Goal: Task Accomplishment & Management: Use online tool/utility

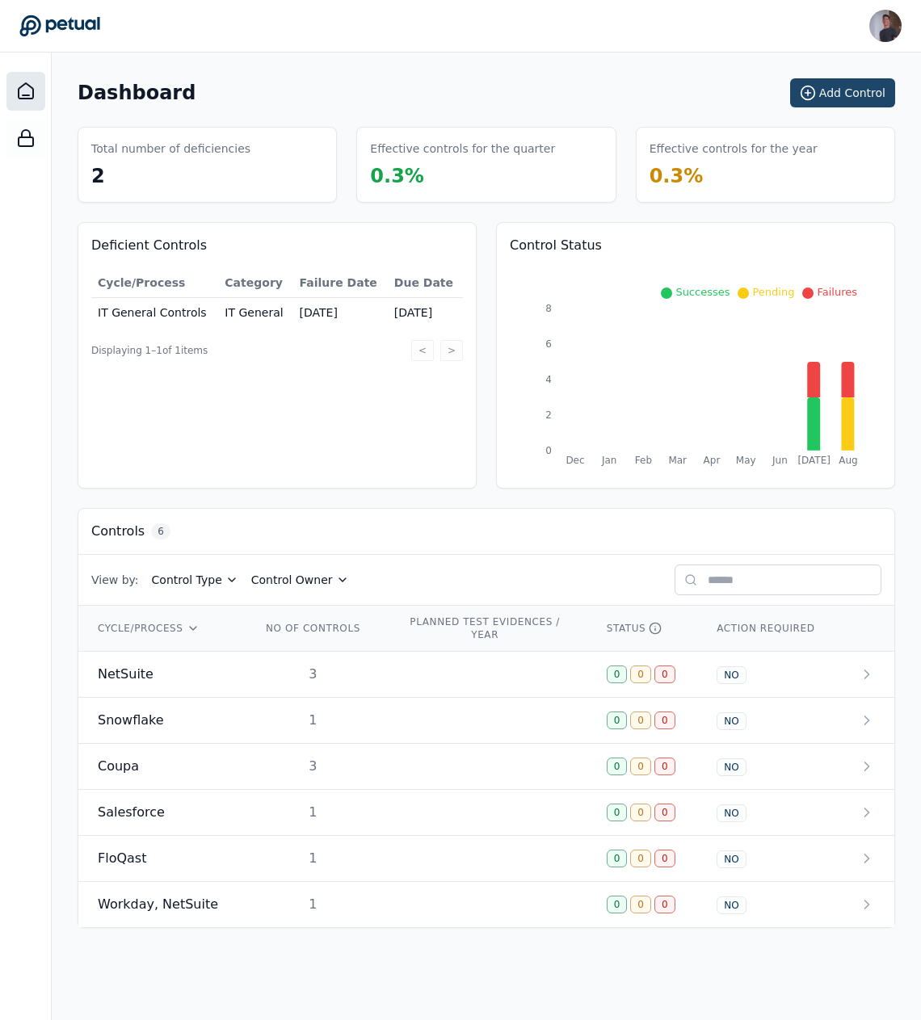
click at [850, 80] on button "Add Control" at bounding box center [842, 92] width 105 height 29
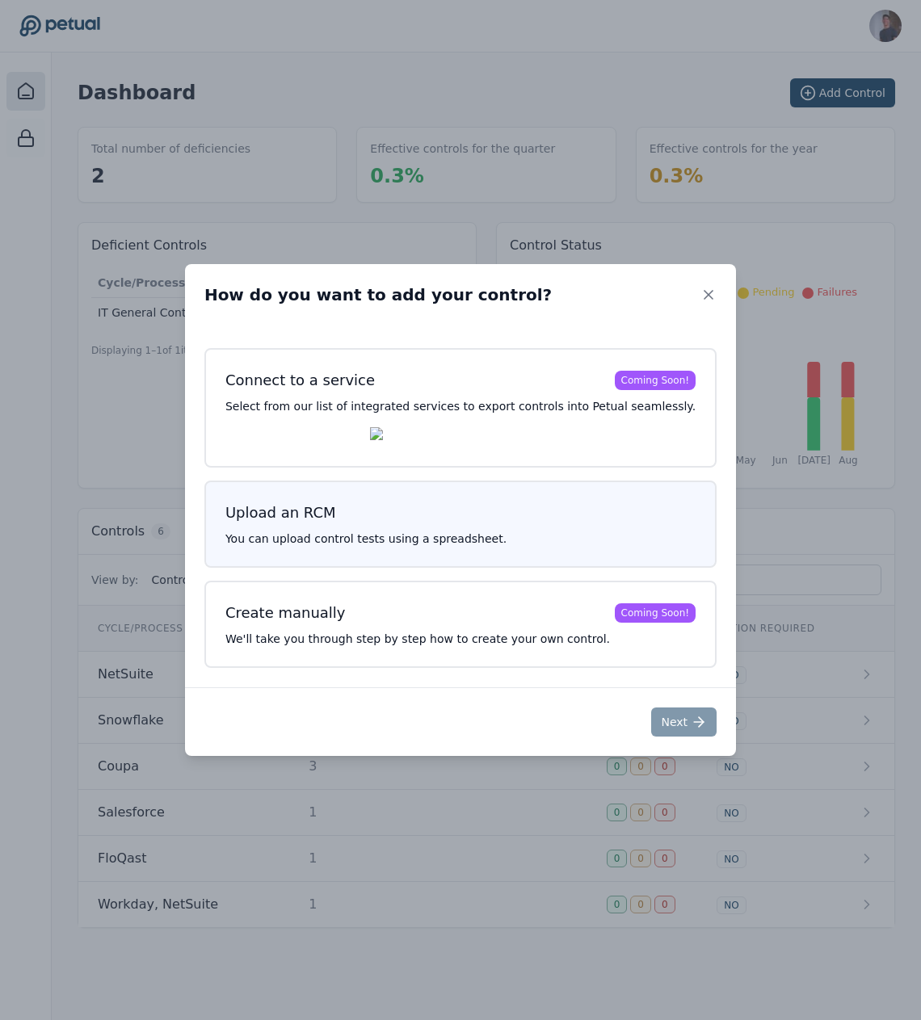
click at [366, 552] on div "Upload an RCM You can upload control tests using a spreadsheet." at bounding box center [460, 524] width 512 height 87
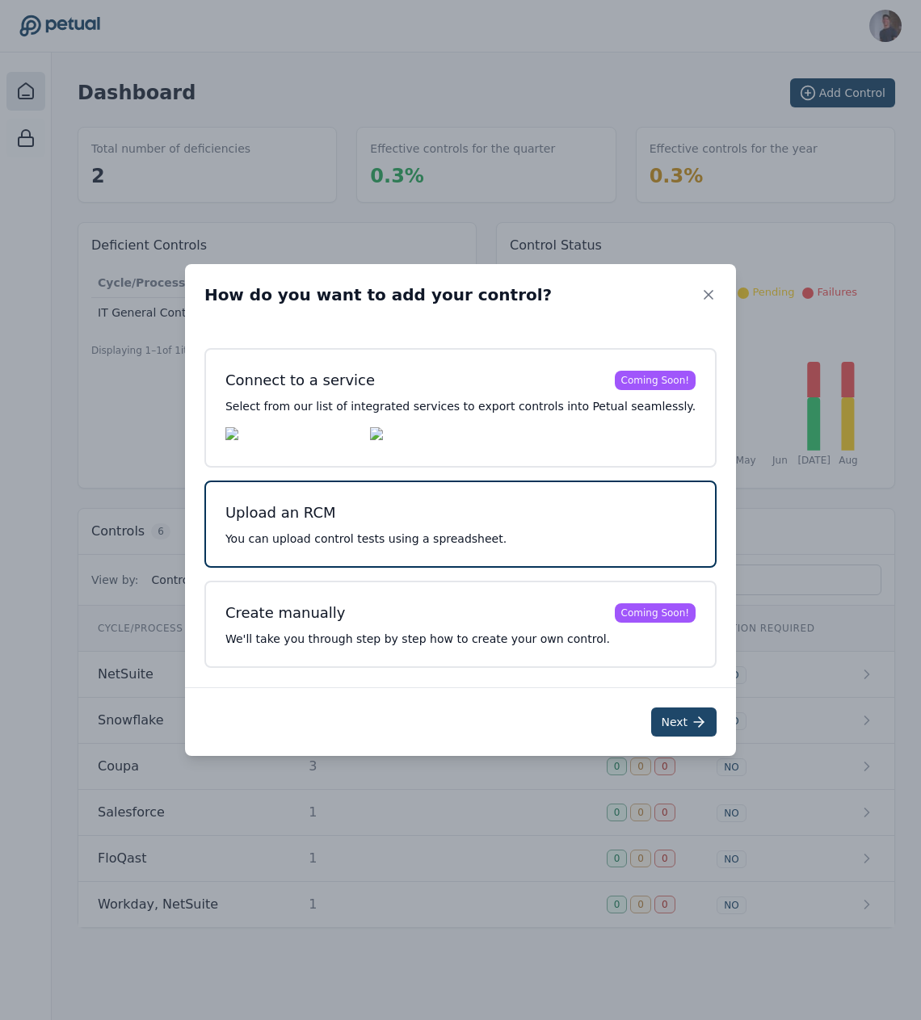
click at [651, 731] on button "Next" at bounding box center [683, 721] width 65 height 29
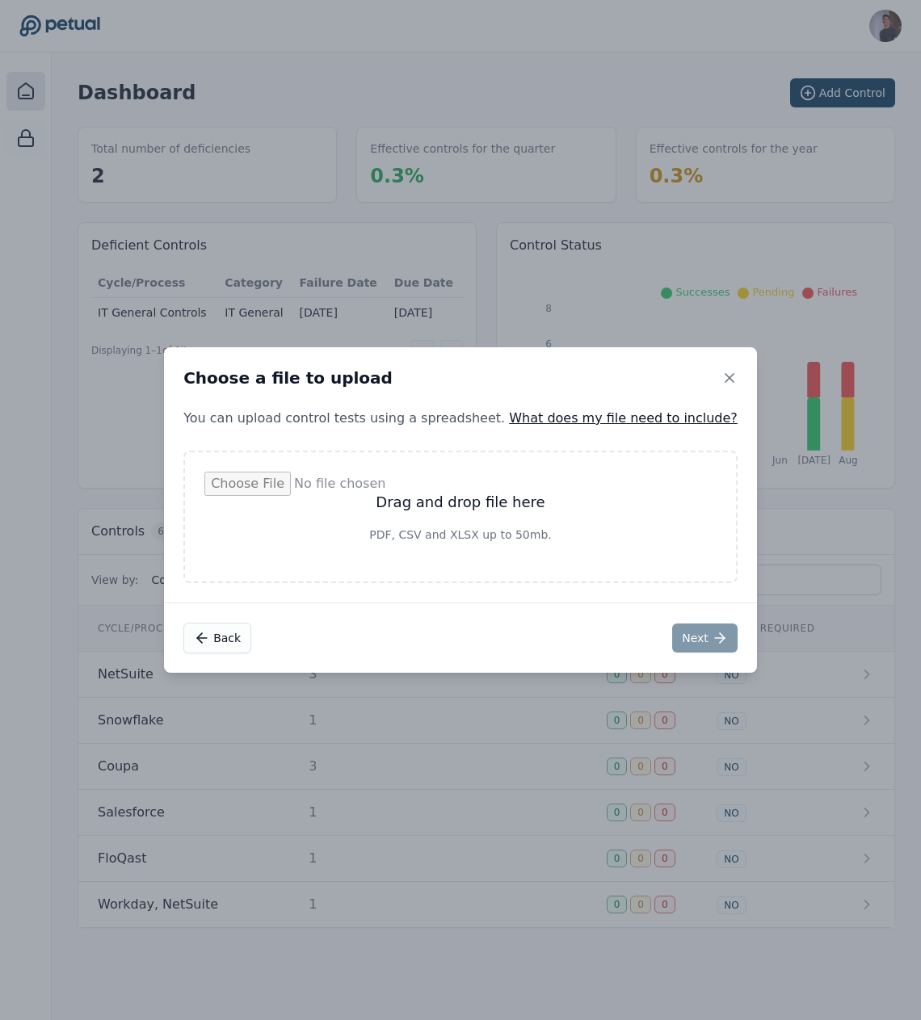
click at [571, 530] on input "file" at bounding box center [460, 517] width 512 height 90
type input "**********"
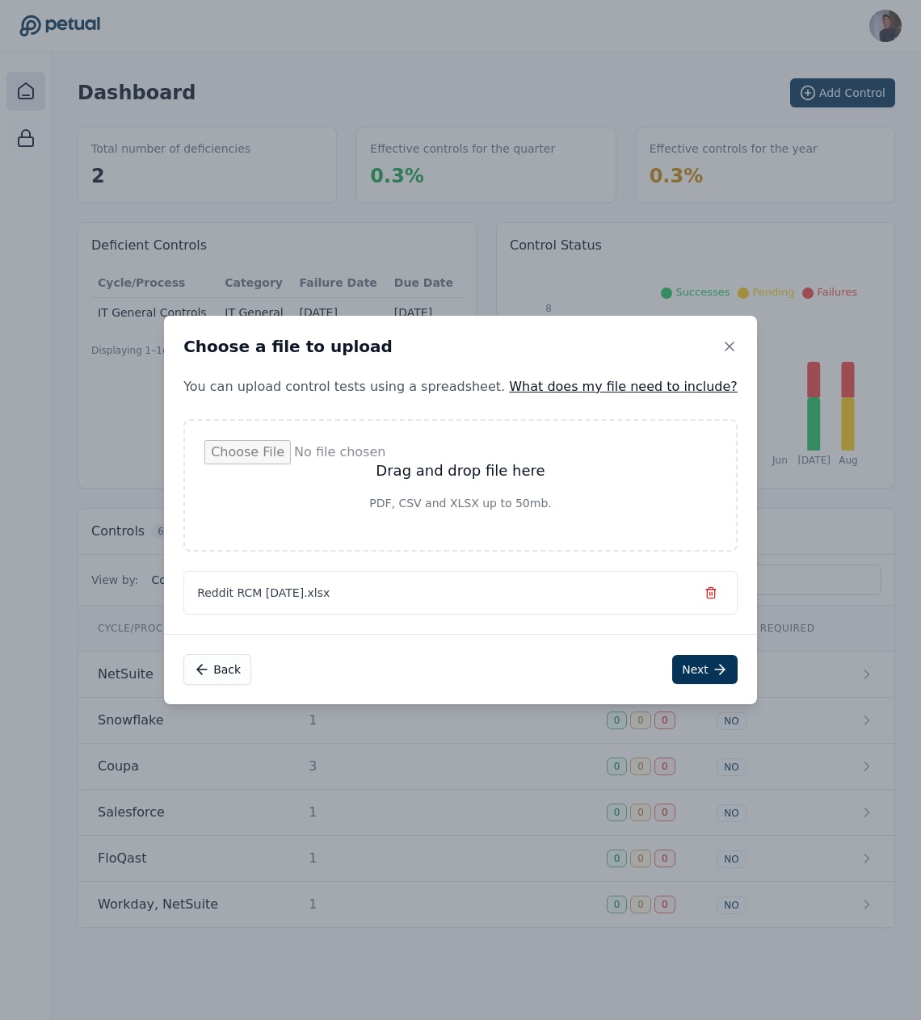
click at [691, 652] on div "Back Next" at bounding box center [460, 669] width 593 height 70
click at [712, 661] on icon at bounding box center [720, 669] width 16 height 16
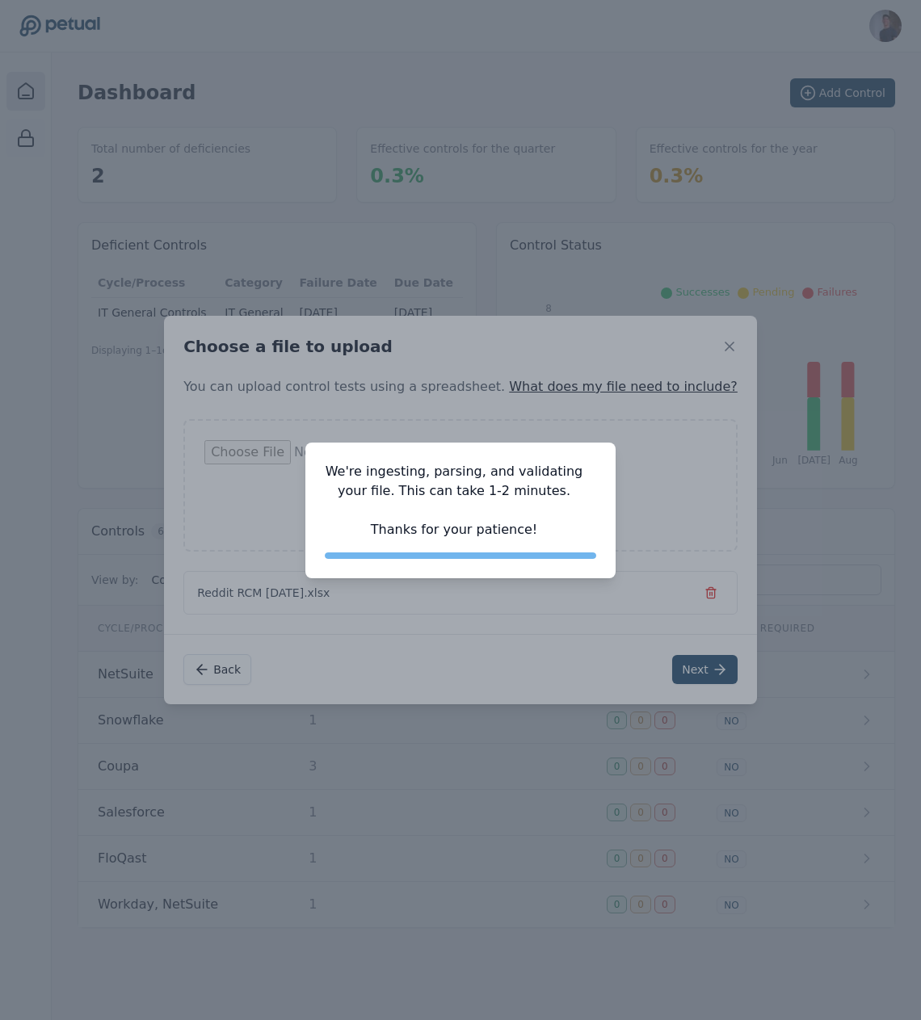
click at [672, 655] on button "Next" at bounding box center [704, 669] width 65 height 29
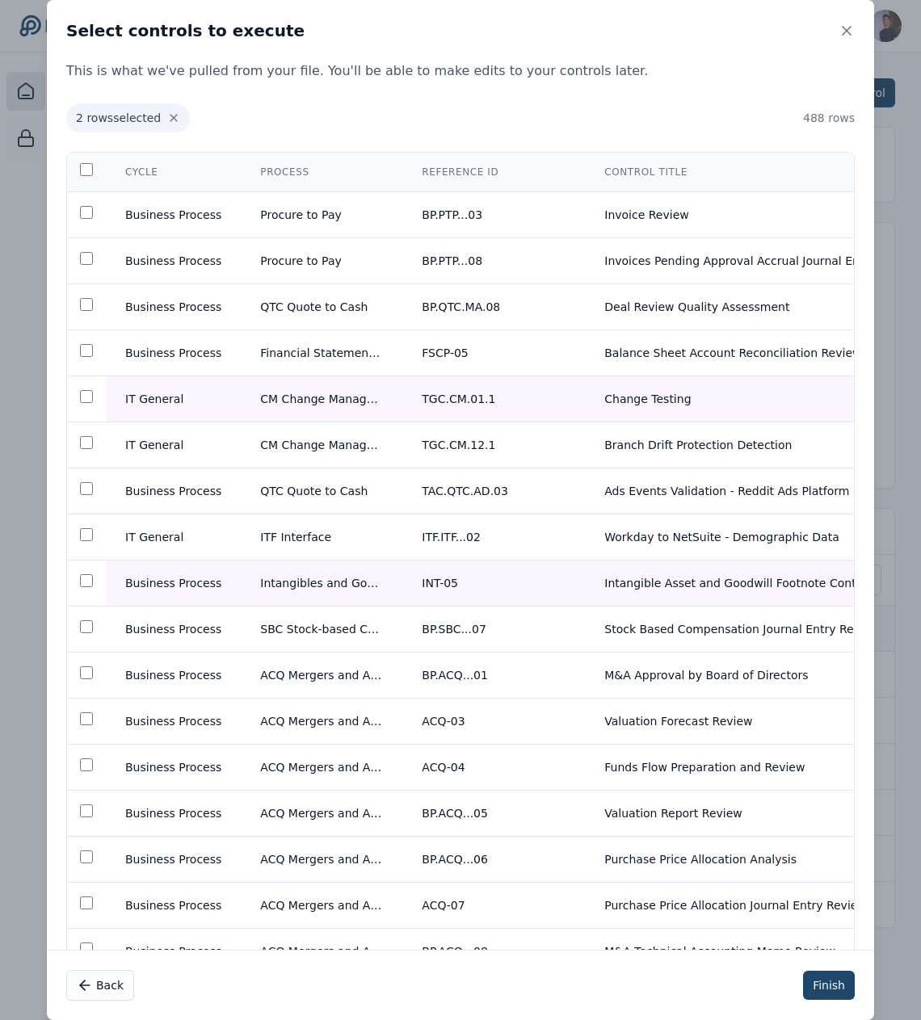
click at [816, 997] on button "Finish" at bounding box center [829, 985] width 52 height 29
click at [868, 963] on div "Failed to add controls." at bounding box center [753, 966] width 310 height 57
click at [884, 965] on icon "Notifications (F8)" at bounding box center [881, 965] width 13 height 13
click at [829, 977] on button "Finish" at bounding box center [829, 985] width 52 height 29
click at [888, 964] on div "Failed to add controls." at bounding box center [753, 966] width 310 height 57
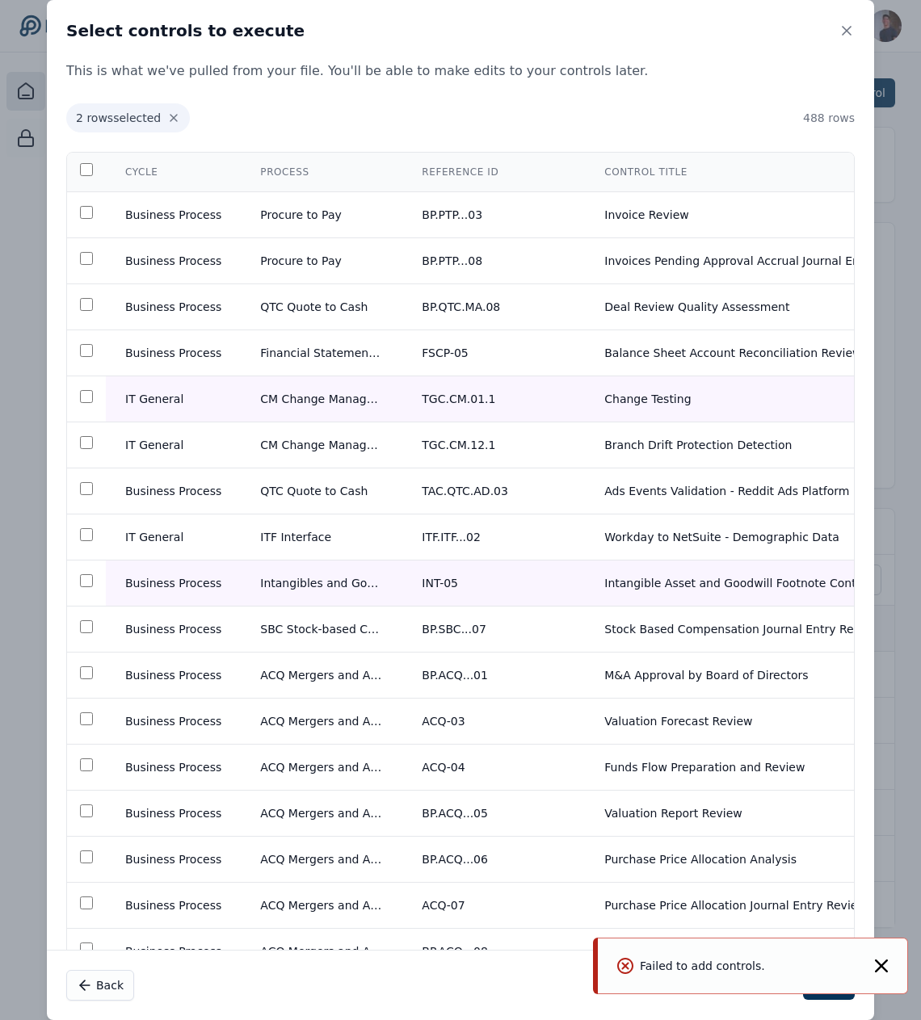
click at [878, 951] on div "Failed to add controls." at bounding box center [753, 966] width 310 height 57
click at [878, 958] on button "Notifications (F8)" at bounding box center [881, 966] width 13 height 16
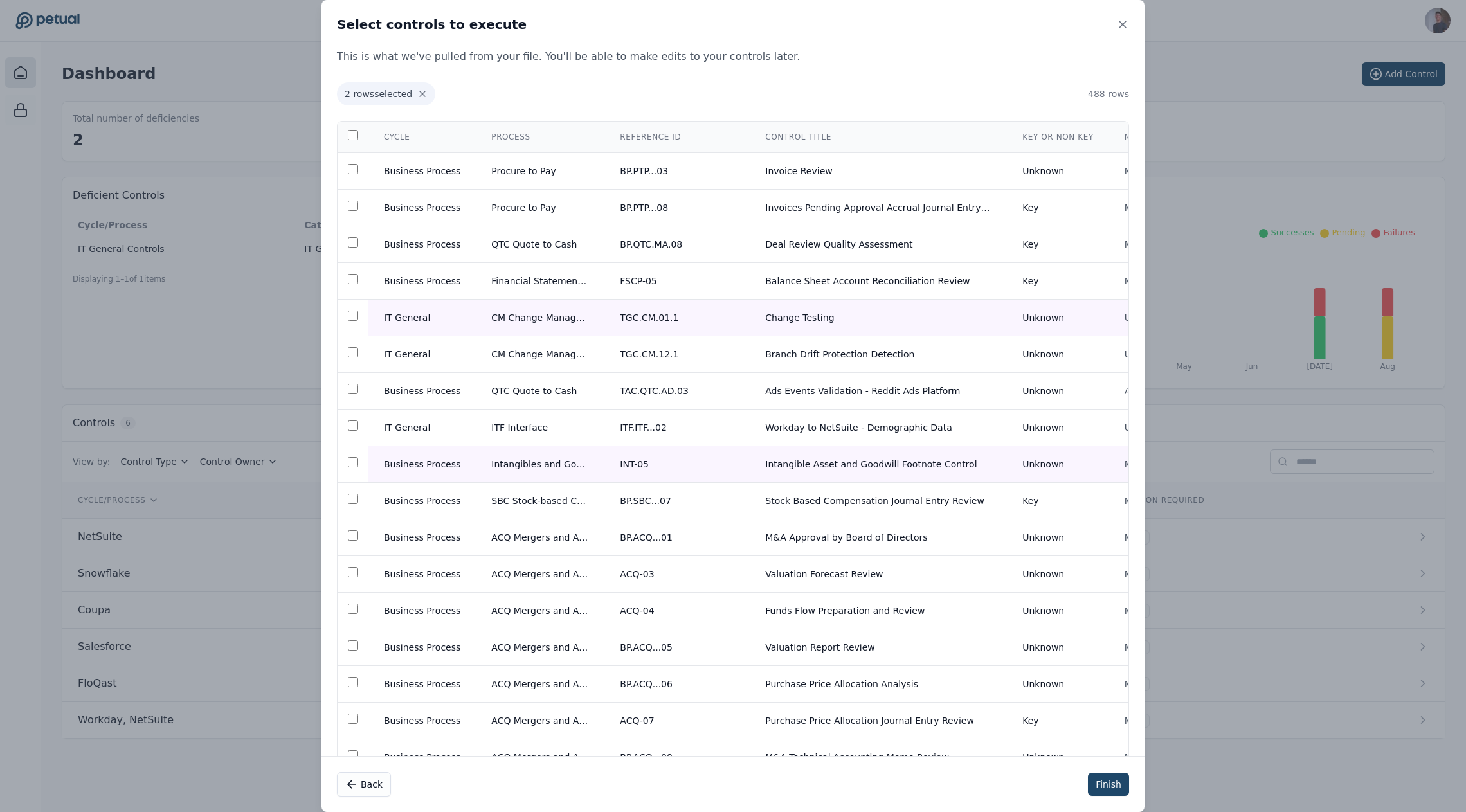
click at [733, 780] on button "Finish" at bounding box center [1108, 784] width 41 height 23
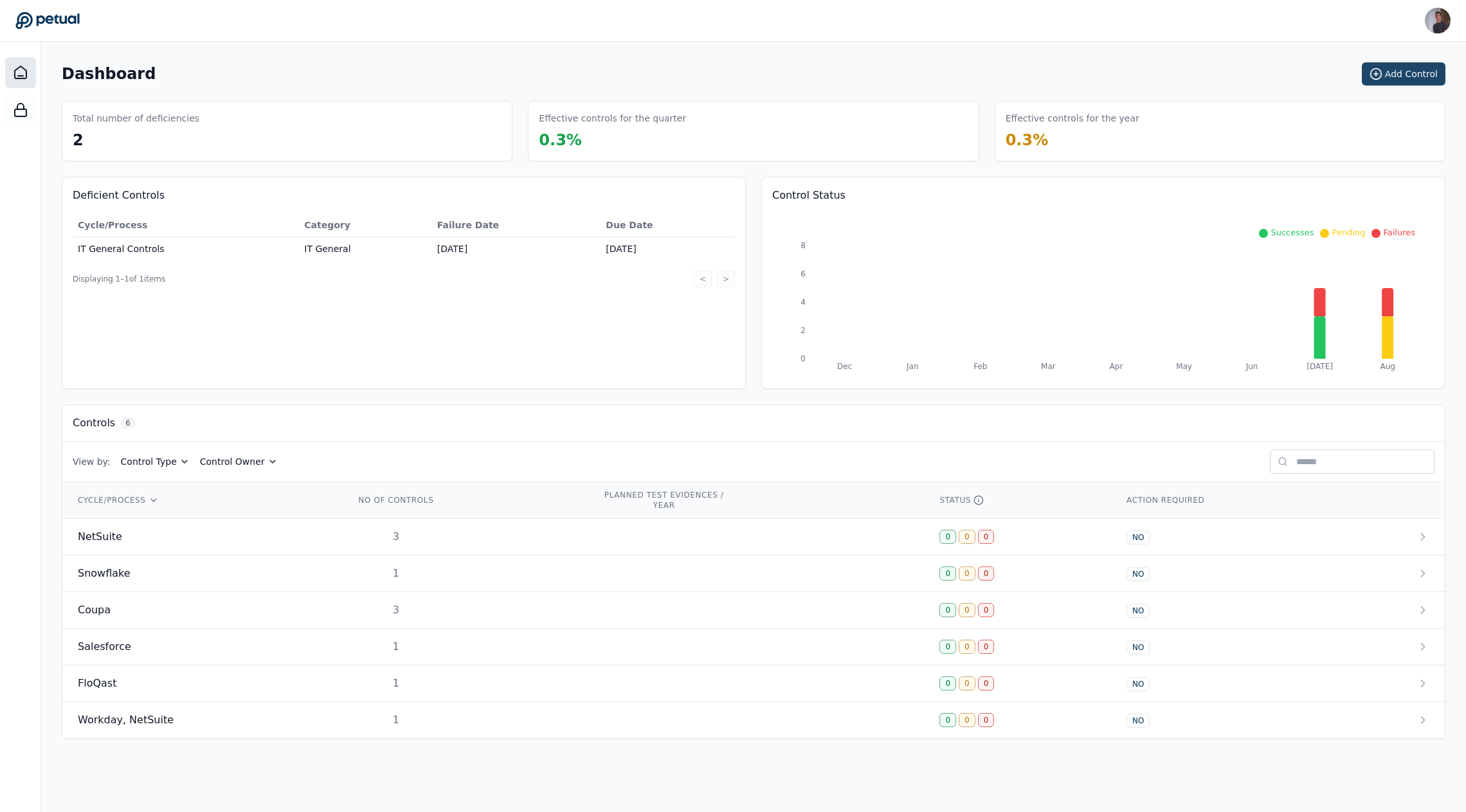
click at [1392, 67] on button "Add Control" at bounding box center [1404, 73] width 84 height 23
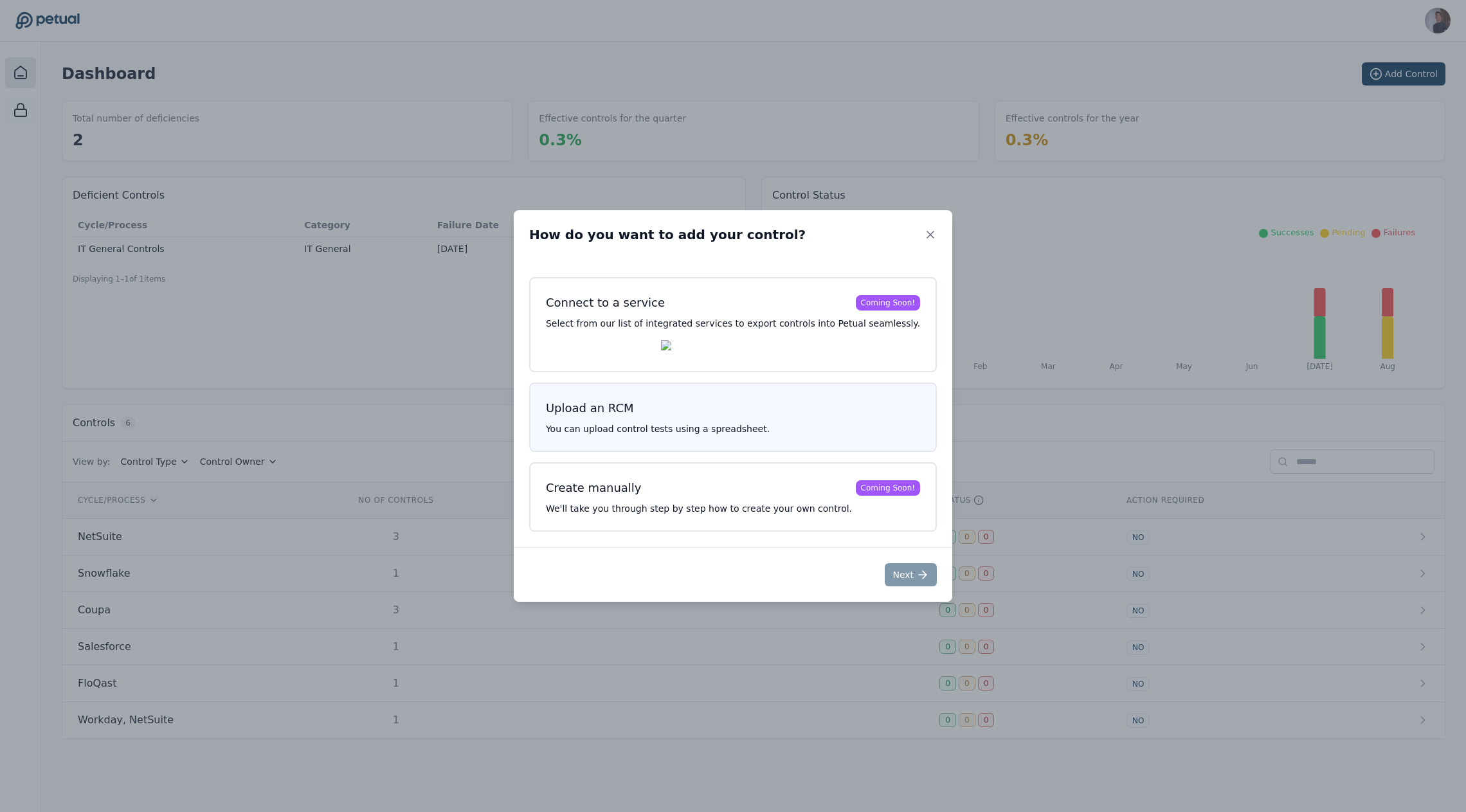
click at [625, 423] on div "Upload an RCM You can upload control tests using a spreadsheet." at bounding box center [733, 417] width 408 height 69
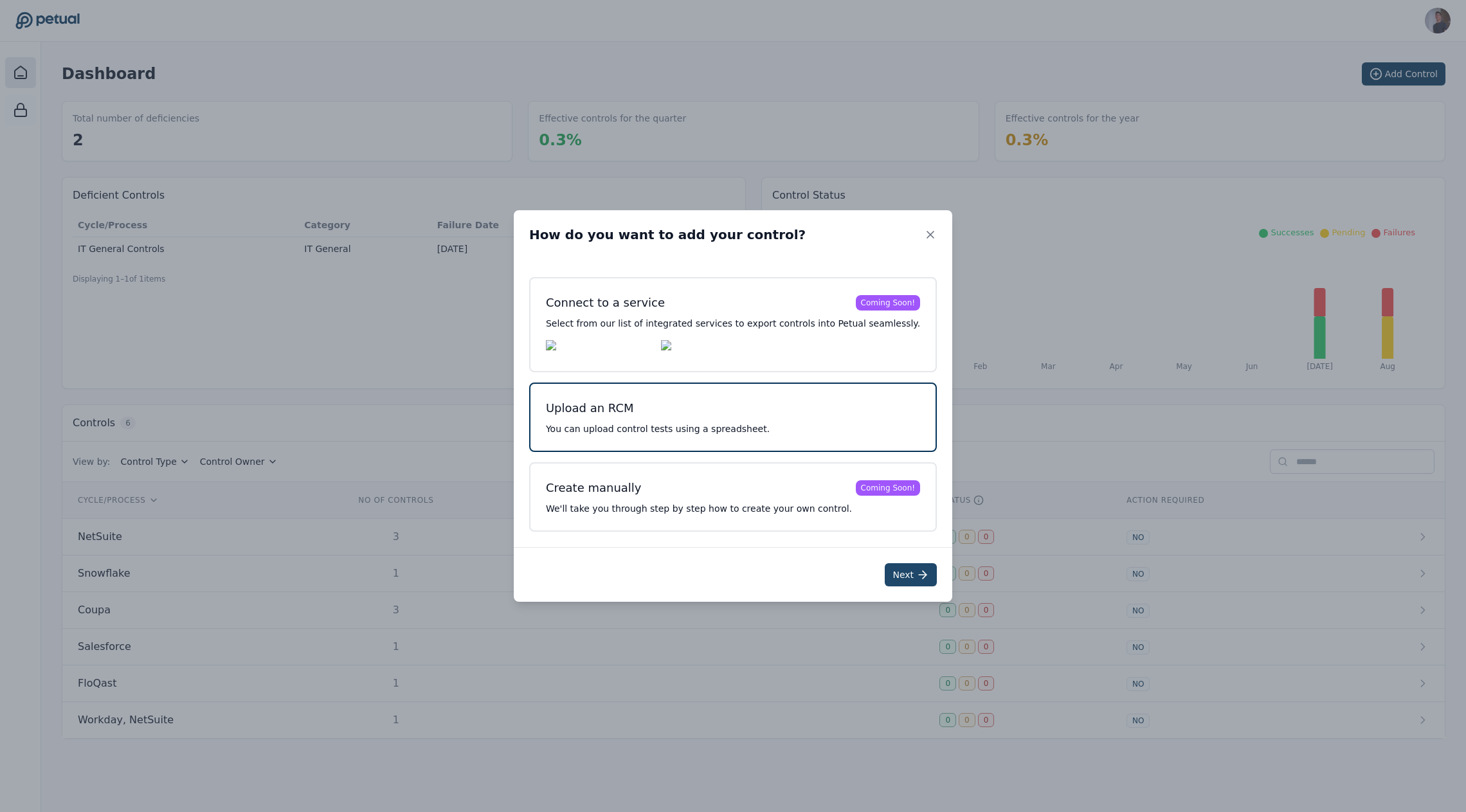
click at [898, 581] on button "Next" at bounding box center [910, 574] width 52 height 23
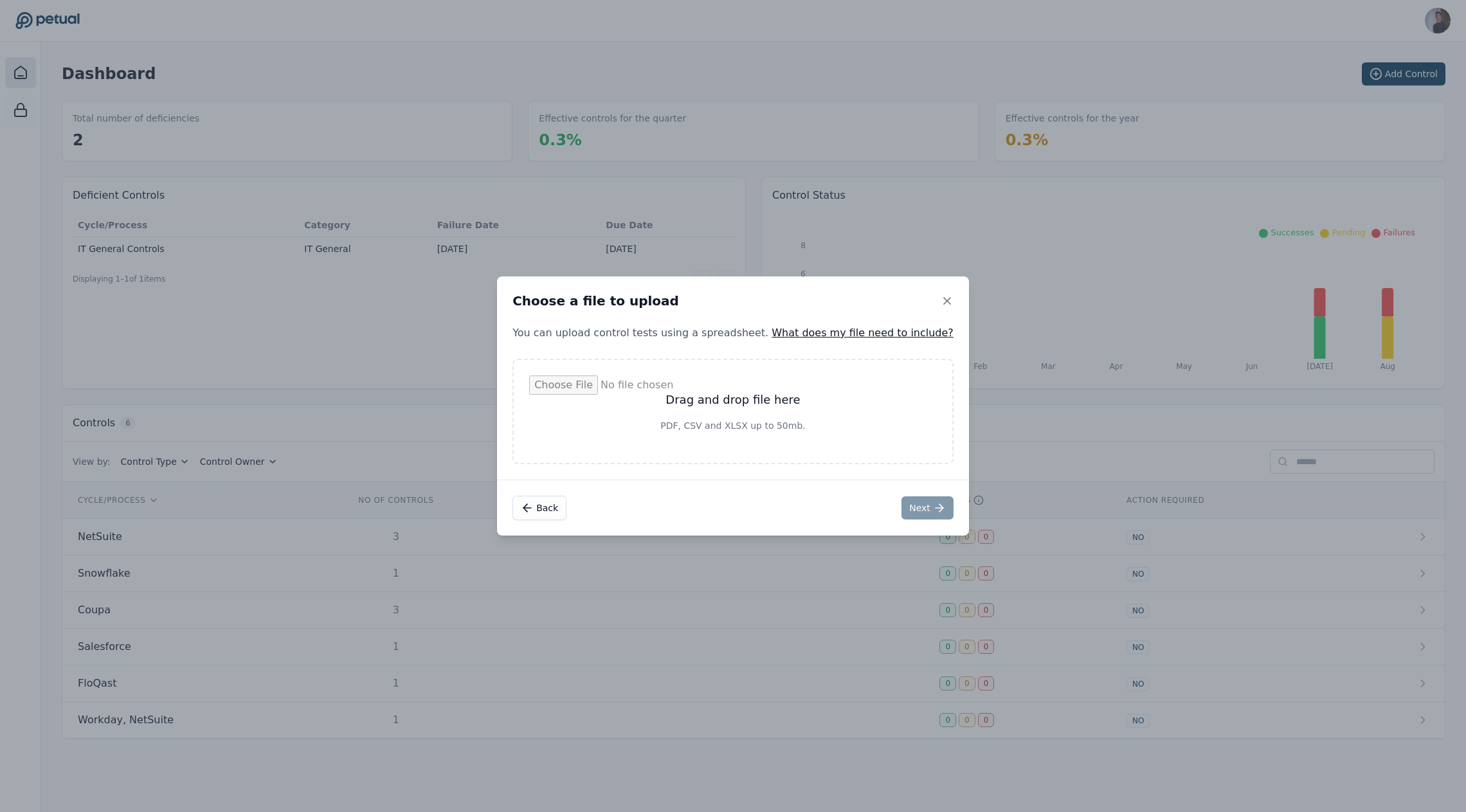
click at [827, 464] on div "Drag and drop file here PDF, CSV and XLSX up to 50mb." at bounding box center [733, 412] width 441 height 105
click at [789, 420] on input "file" at bounding box center [733, 412] width 408 height 72
type input "**********"
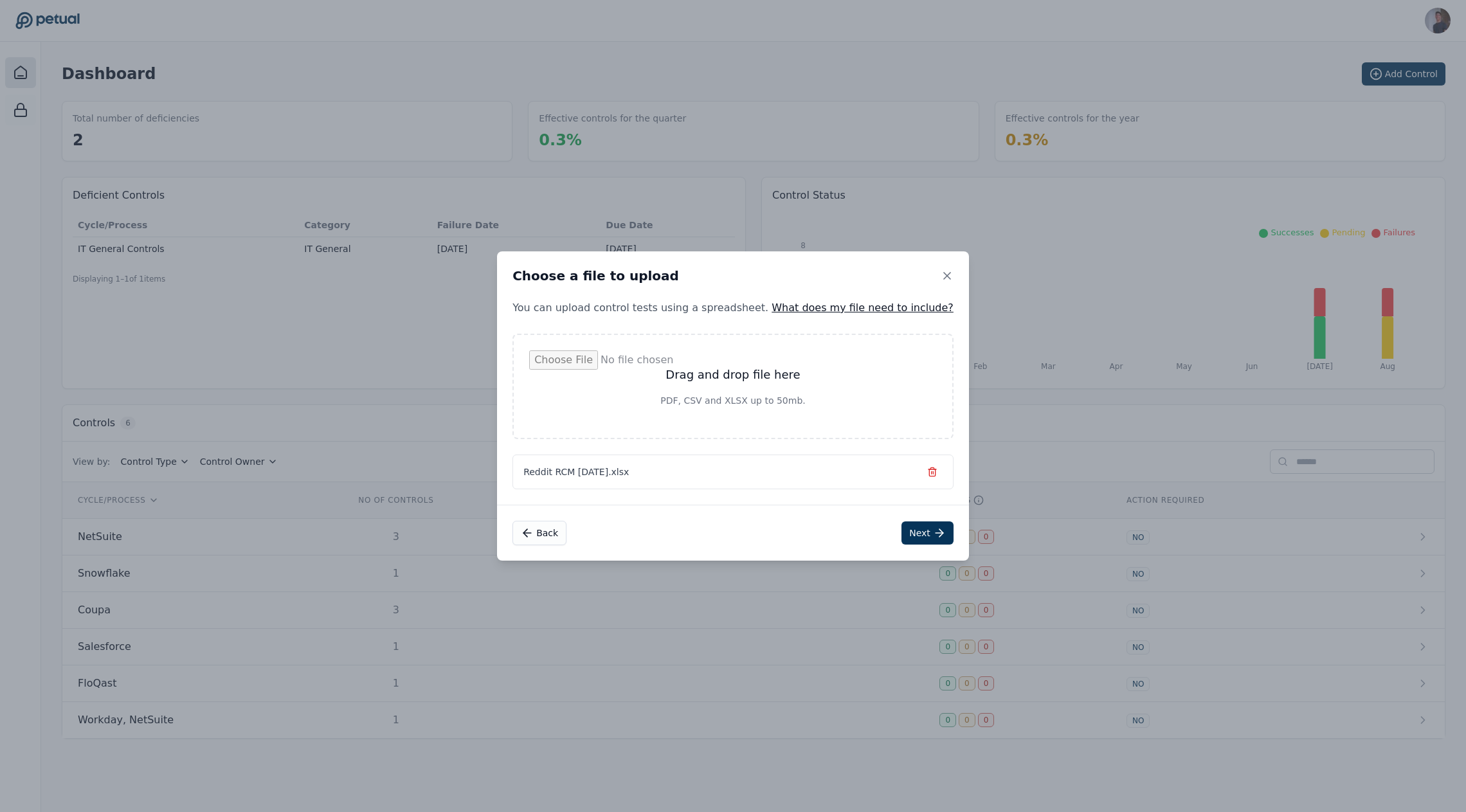
click at [905, 520] on div "Back Next" at bounding box center [733, 533] width 472 height 56
click at [908, 526] on button "Next" at bounding box center [927, 533] width 52 height 23
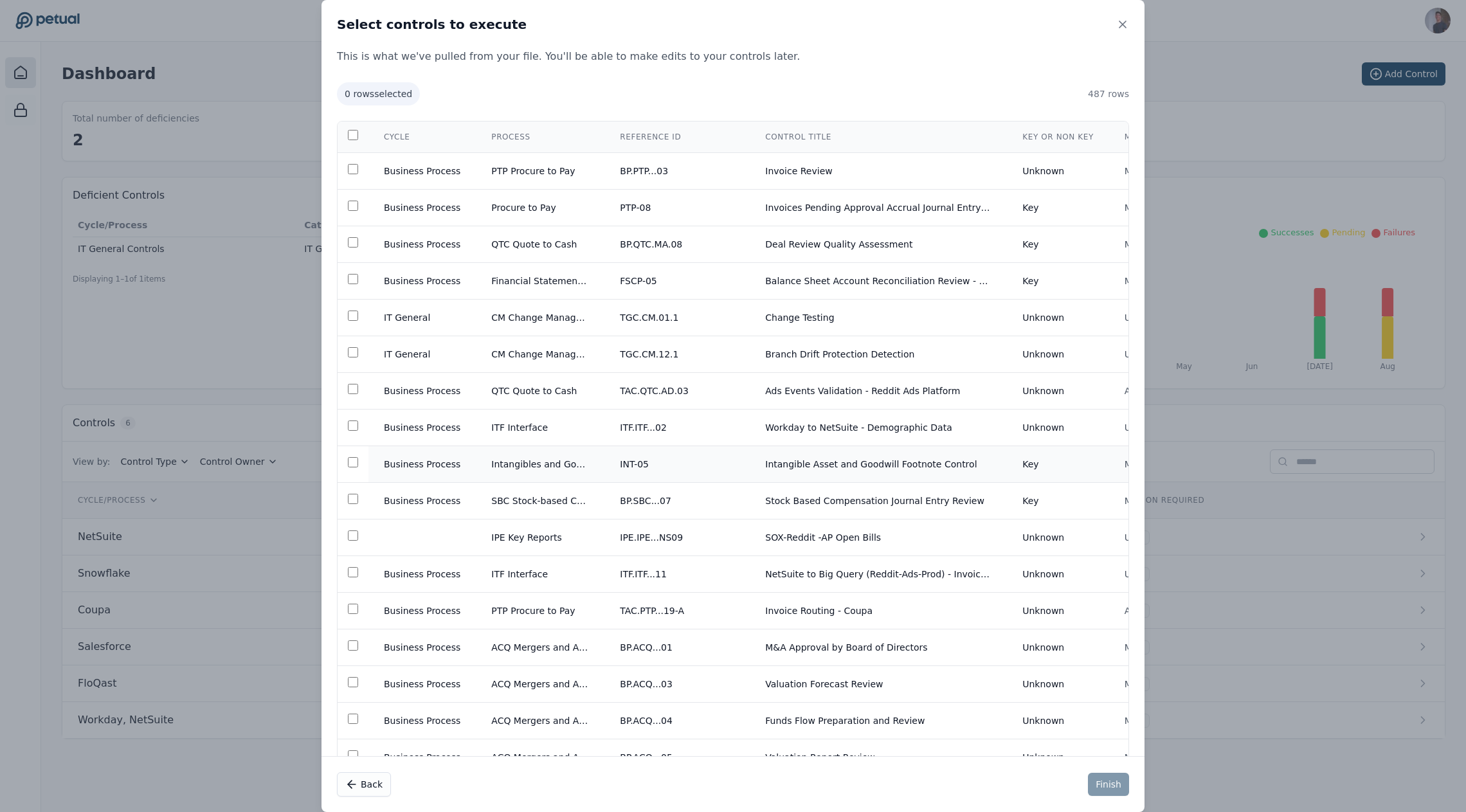
click at [362, 467] on td at bounding box center [353, 464] width 31 height 37
click at [1110, 781] on button "Finish" at bounding box center [1108, 784] width 41 height 23
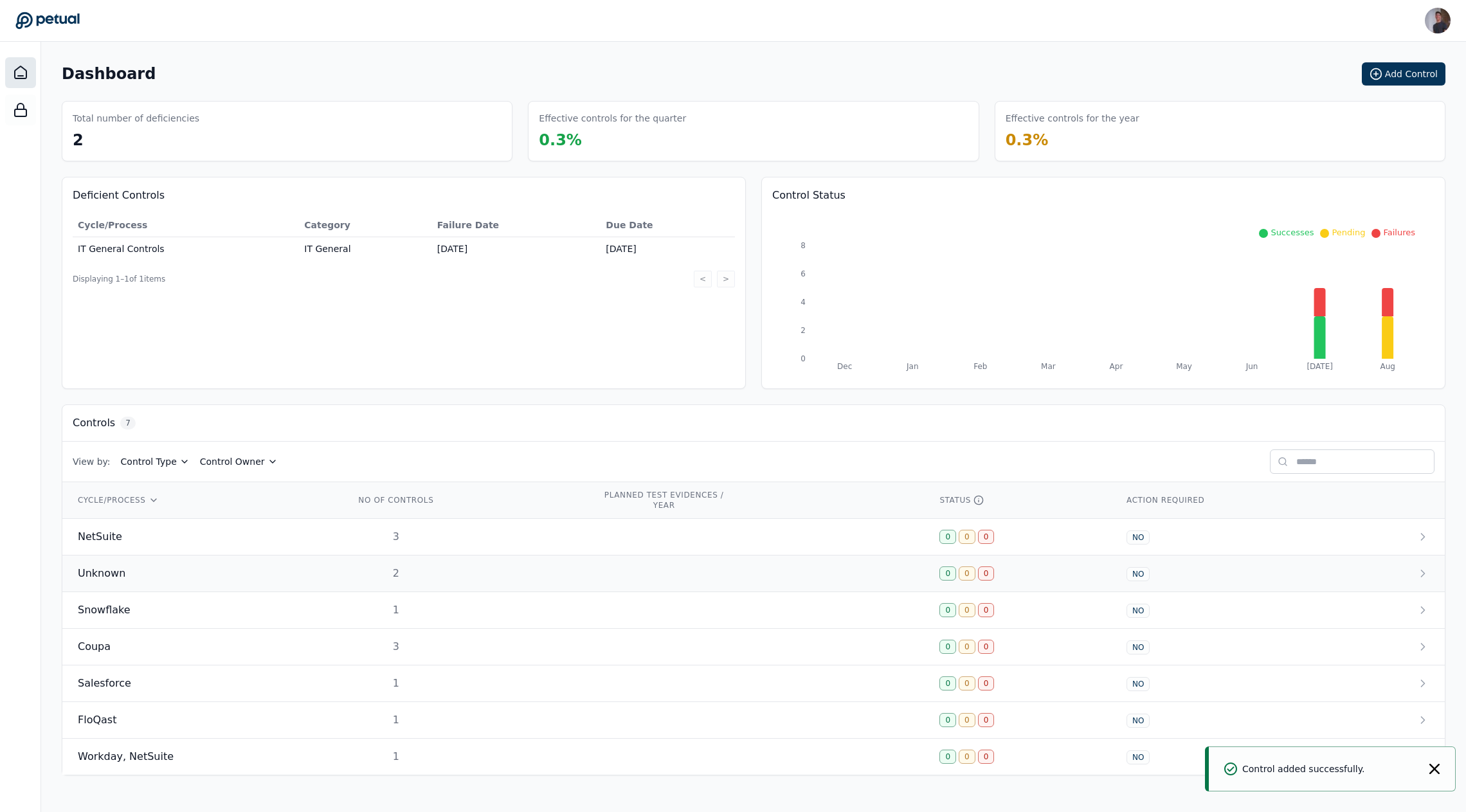
click at [137, 581] on td "Unknown" at bounding box center [201, 574] width 277 height 37
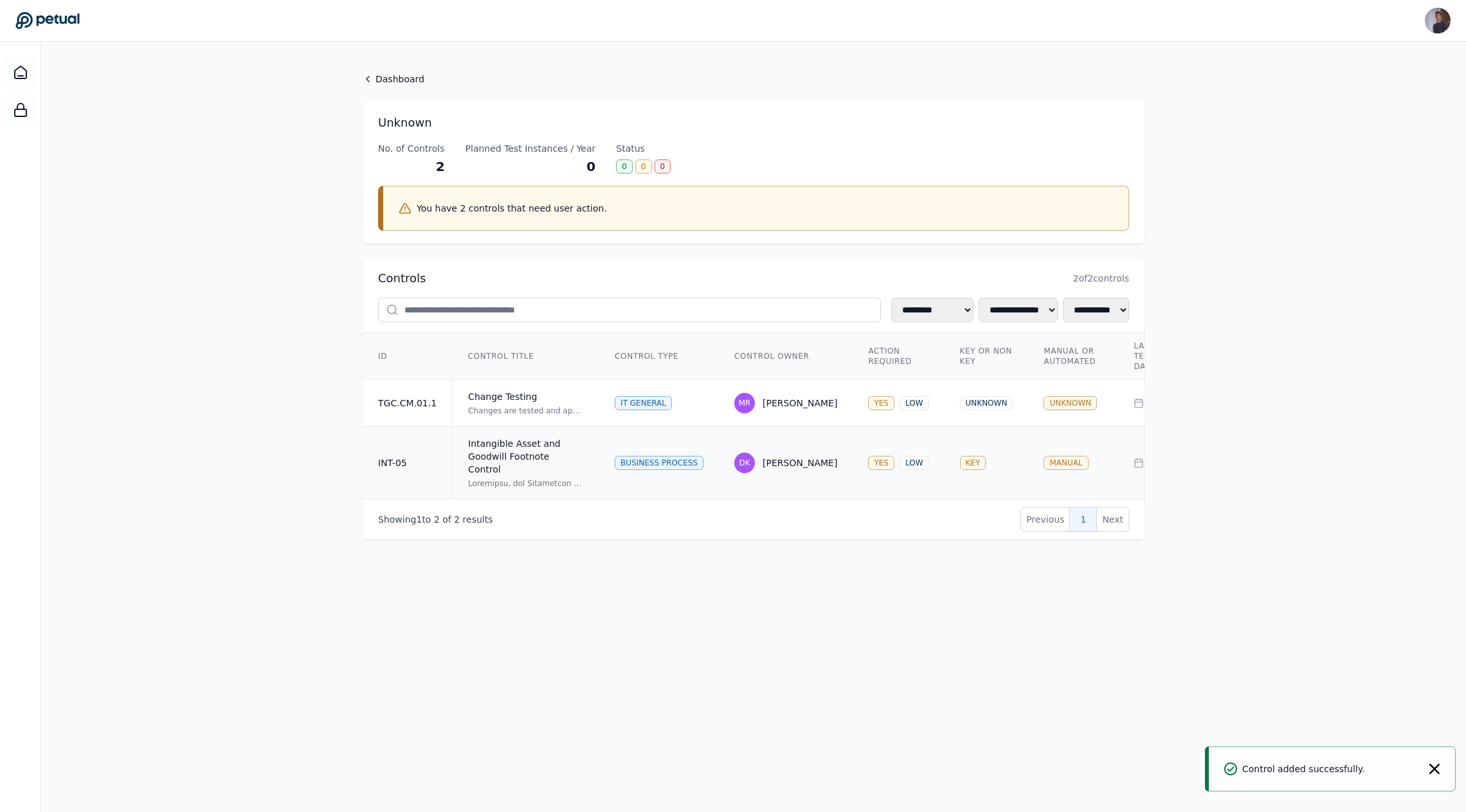
click at [419, 463] on td "INT-05" at bounding box center [407, 463] width 90 height 72
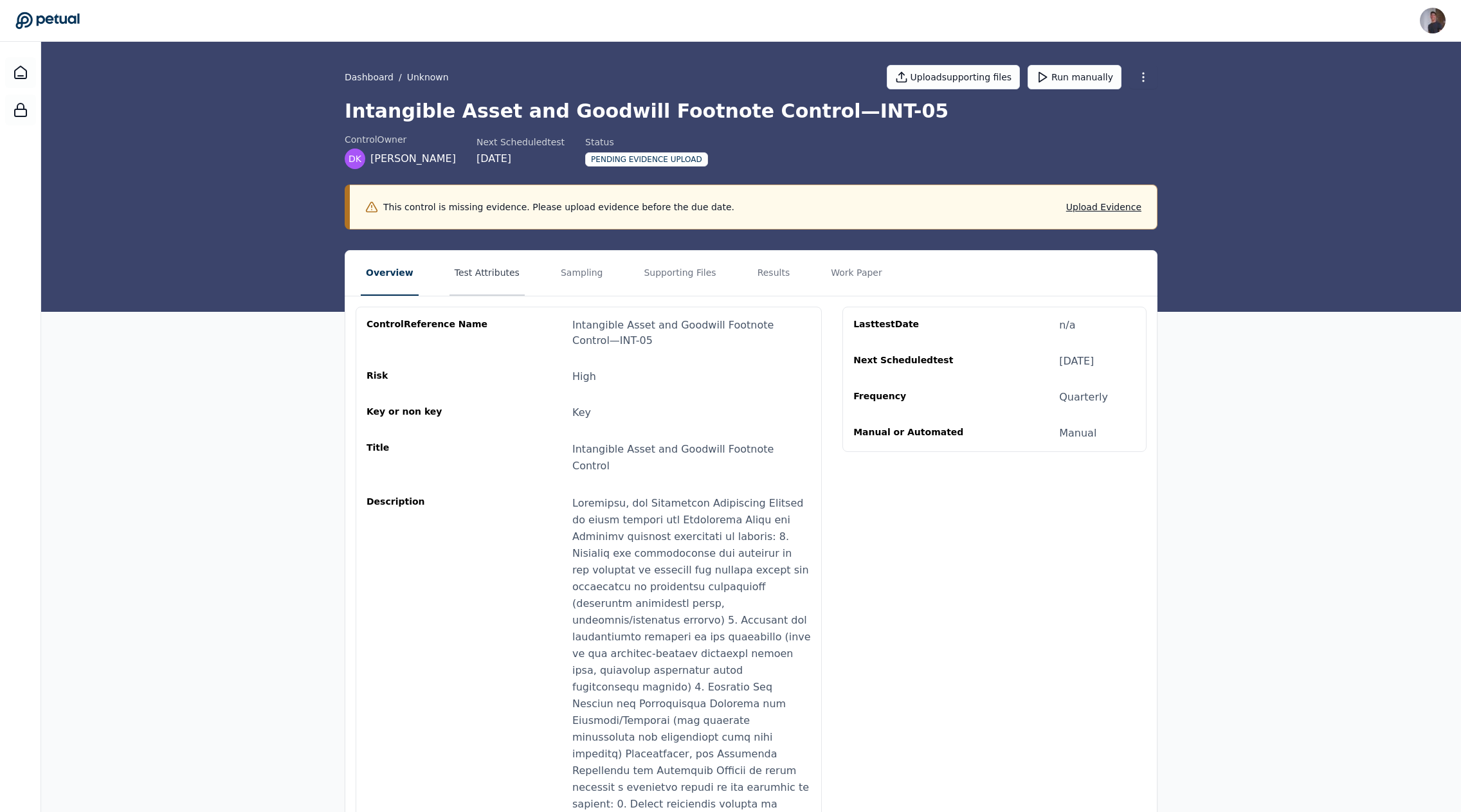
click at [489, 262] on button "Test Attributes" at bounding box center [487, 273] width 75 height 45
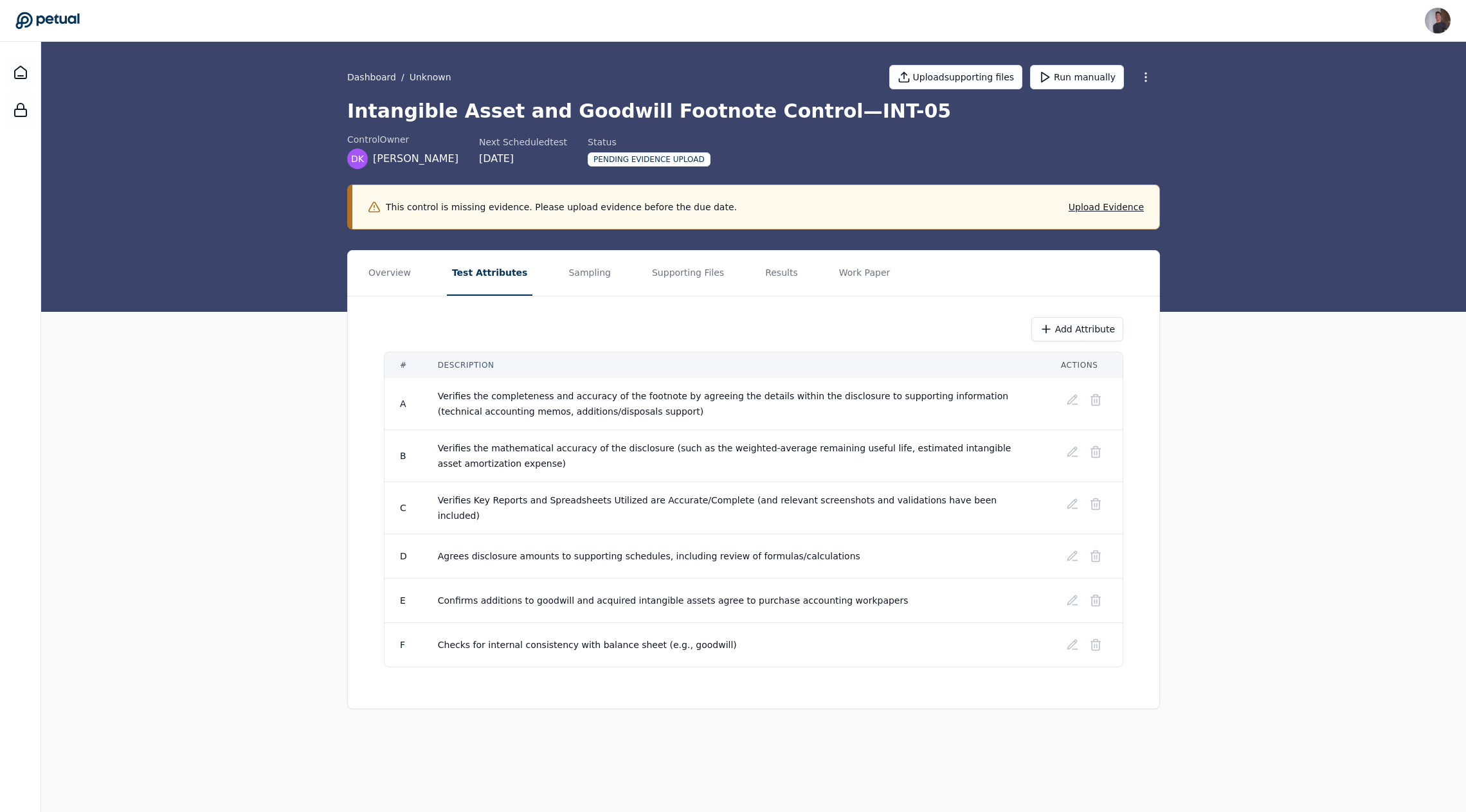
click at [377, 297] on div "Add Attribute # Description Actions A Verifies the completeness and accuracy of…" at bounding box center [753, 492] width 811 height 392
click at [565, 264] on button "Sampling" at bounding box center [589, 273] width 53 height 45
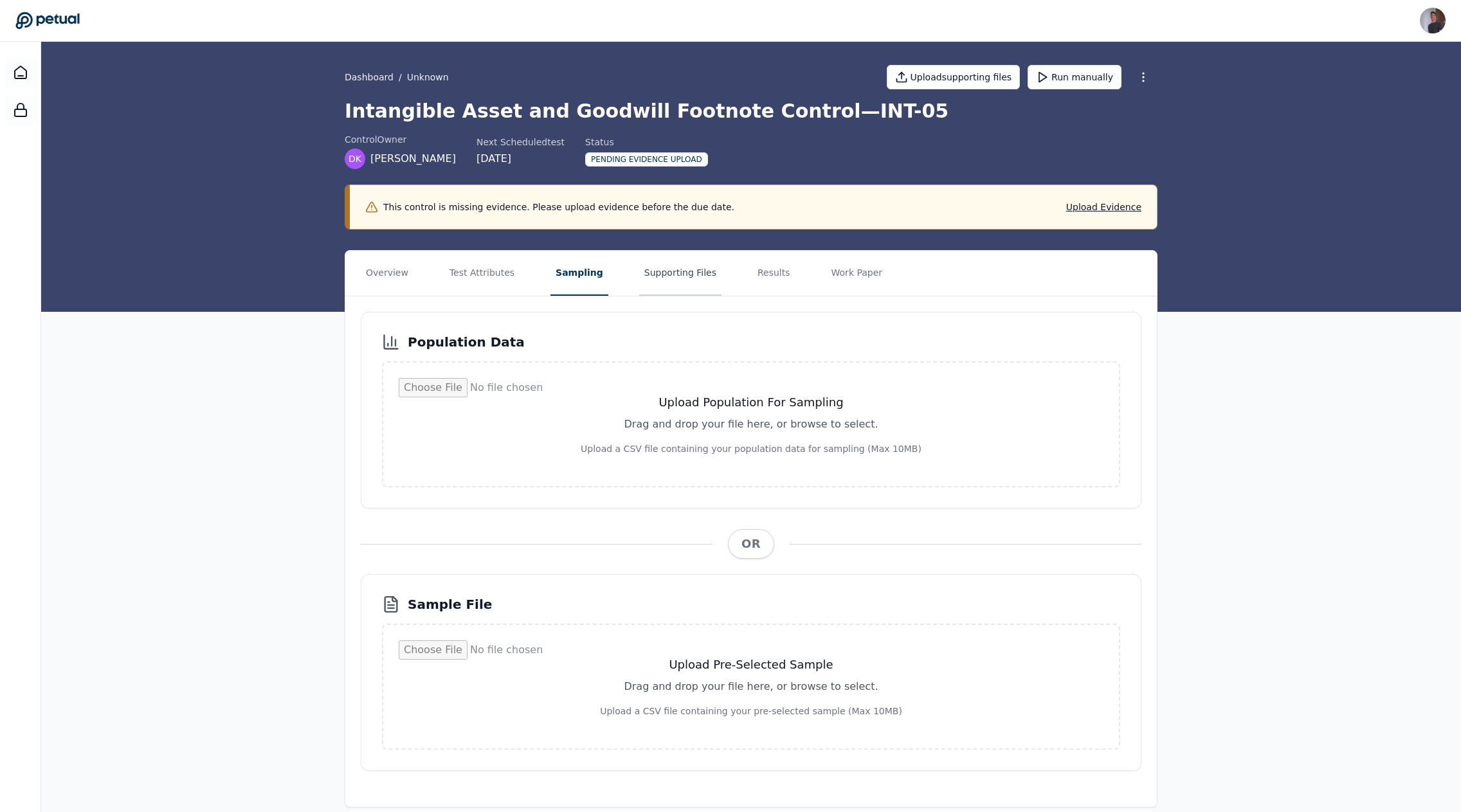
click at [639, 274] on button "Supporting Files" at bounding box center [680, 273] width 82 height 45
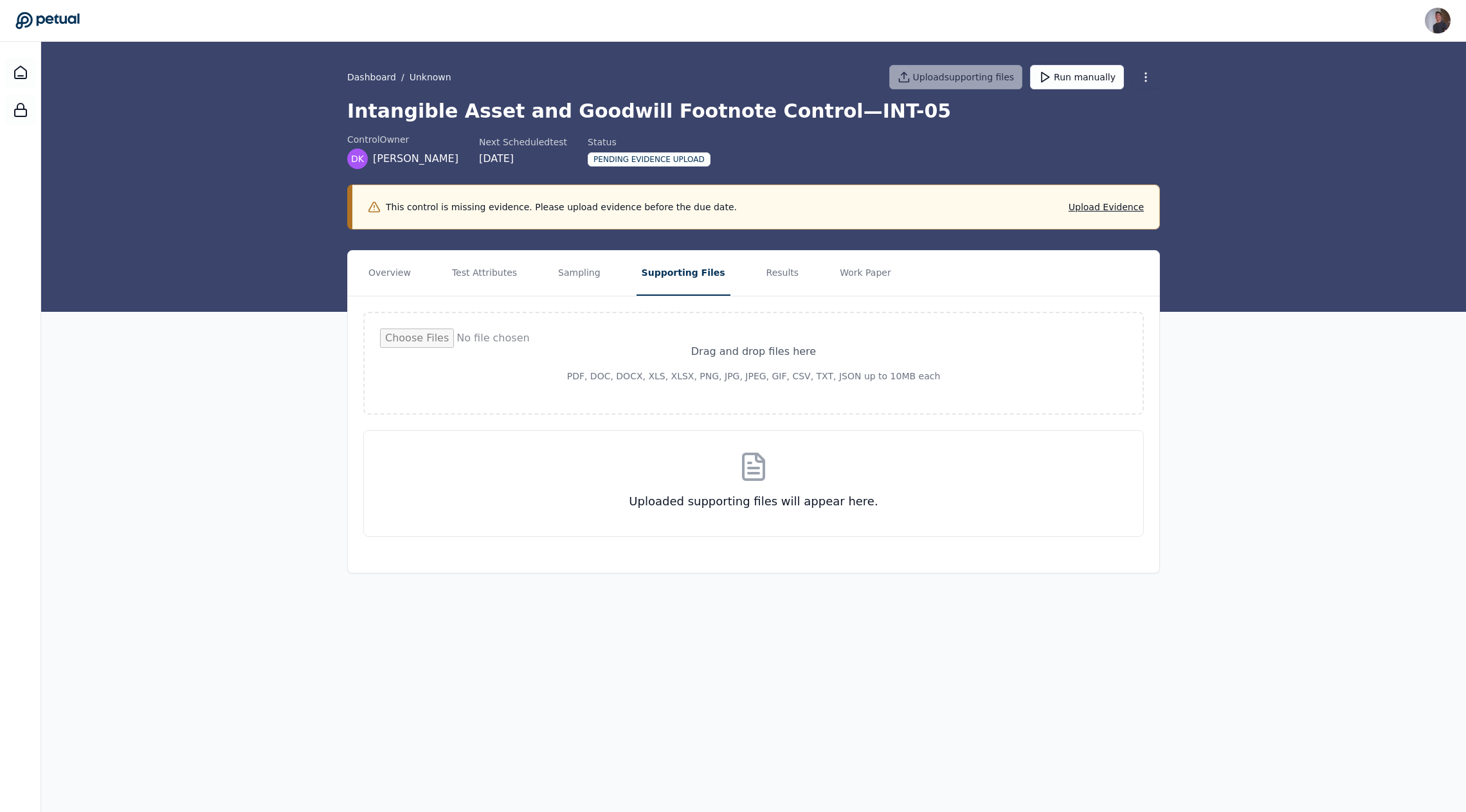
click at [603, 420] on div "Drag and drop files here PDF, DOC, DOCX, XLS, XLSX, PNG, JPG, JPEG, GIF, CSV, T…" at bounding box center [753, 424] width 811 height 256
click at [639, 506] on h3 "Uploaded supporting files will appear here." at bounding box center [753, 502] width 738 height 18
click at [725, 477] on div "Uploaded supporting files will appear here." at bounding box center [753, 483] width 780 height 107
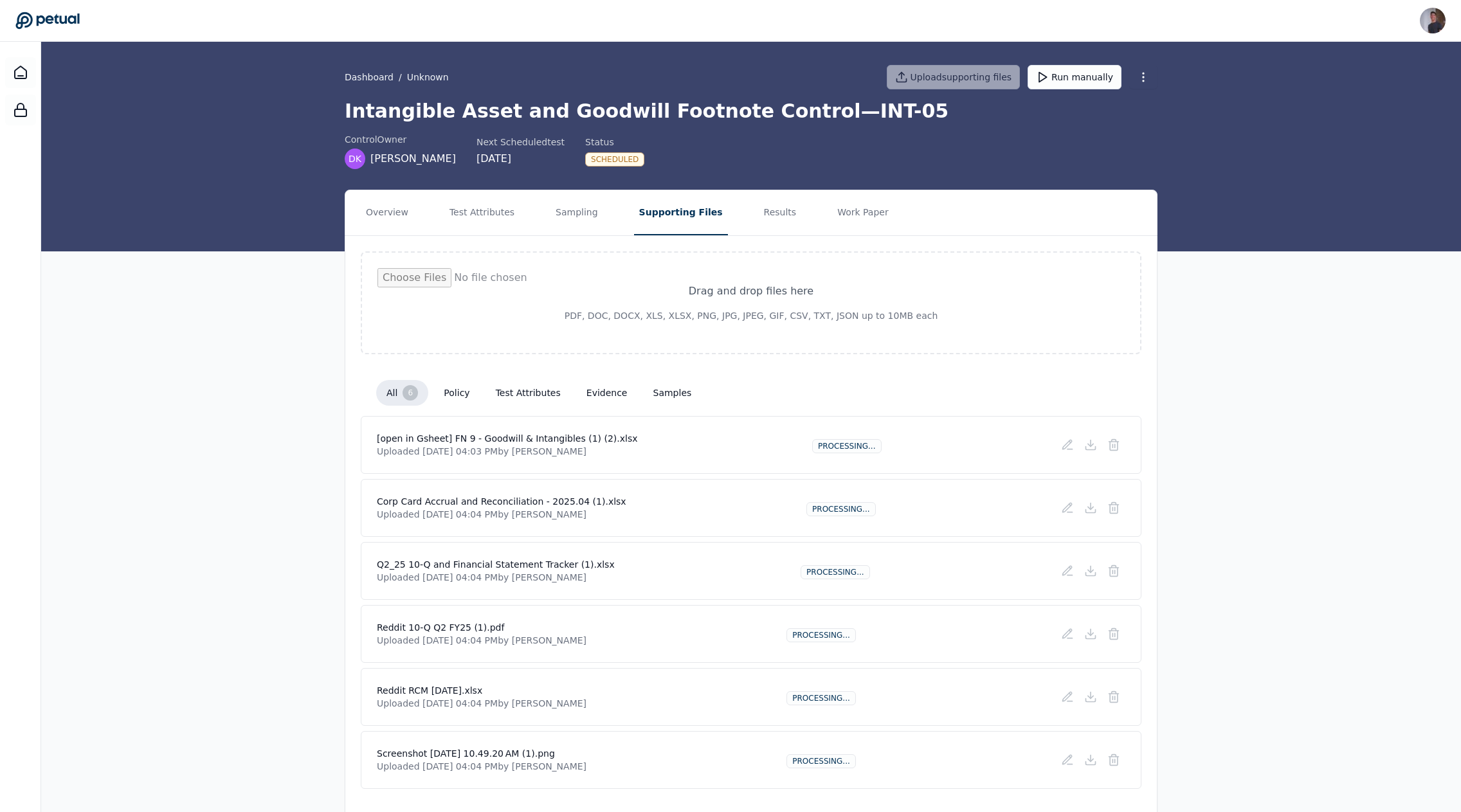
click at [257, 422] on div "Overview Test Attributes Sampling Supporting Files Results Work Paper Drag and …" at bounding box center [751, 507] width 1420 height 636
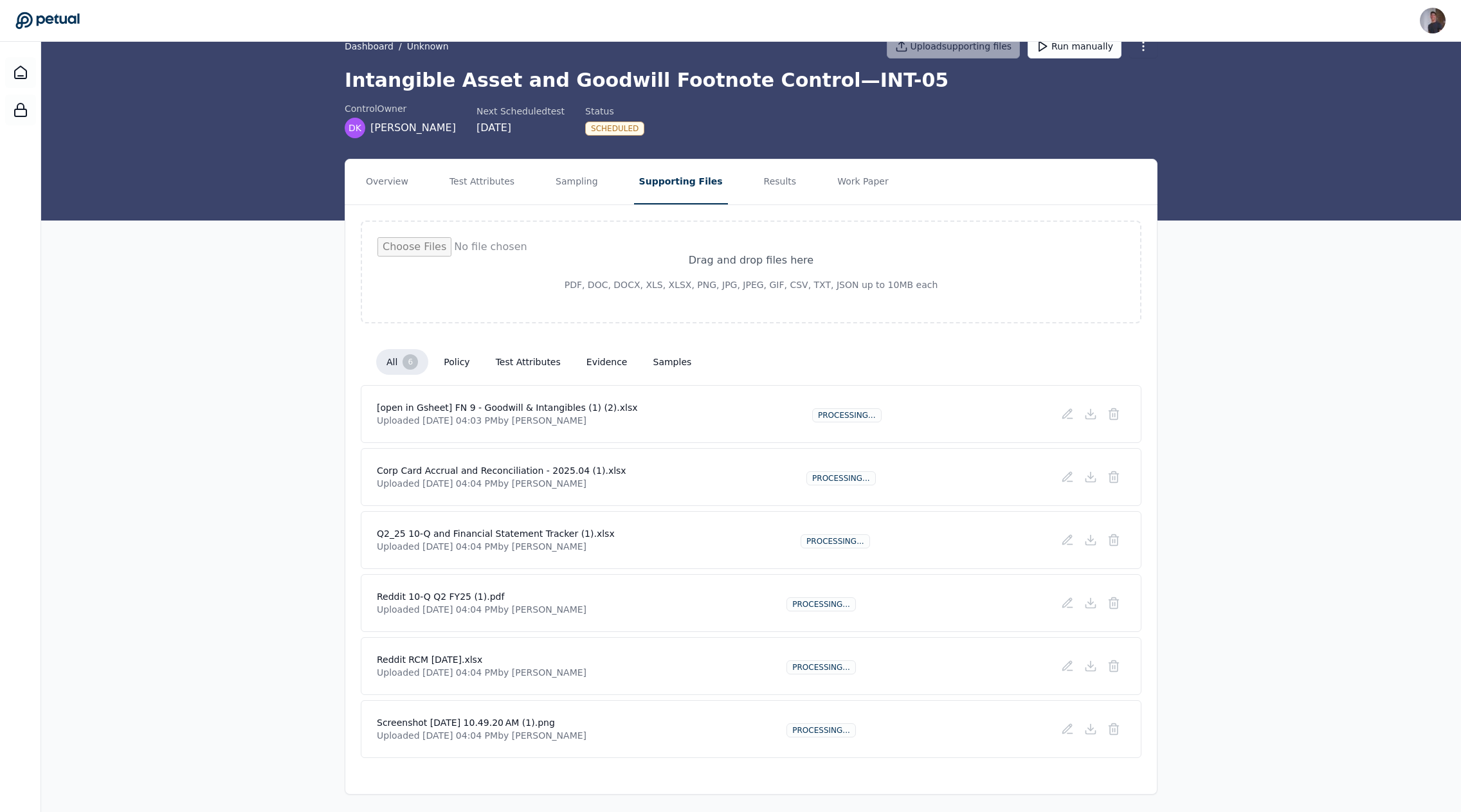
click at [441, 655] on h4 "Reddit RCM [DATE].xlsx" at bounding box center [481, 660] width 209 height 13
click at [488, 655] on h4 "Reddit RCM [DATE].xlsx" at bounding box center [481, 660] width 209 height 13
click at [1108, 666] on icon at bounding box center [1114, 666] width 13 height 13
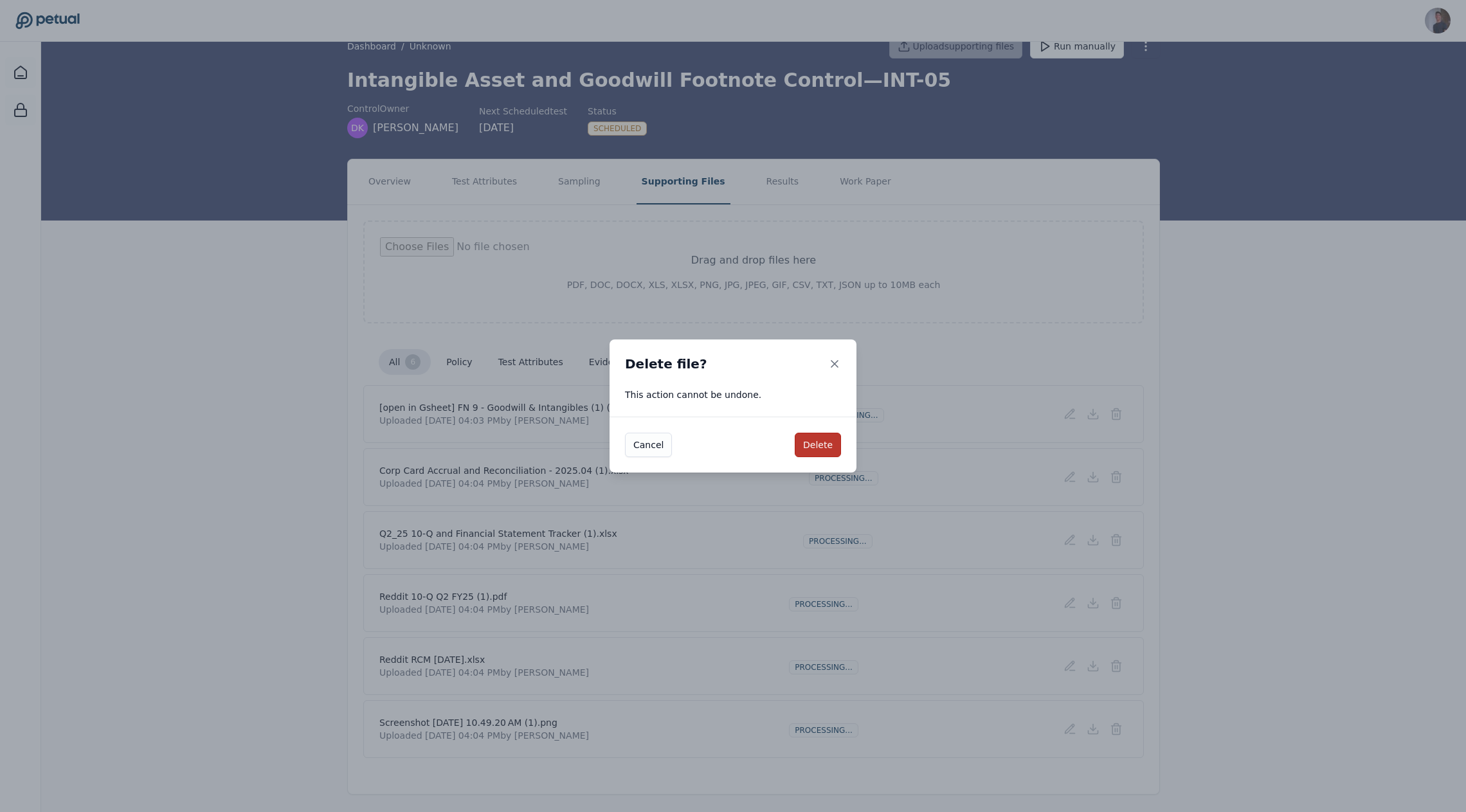
click at [824, 438] on button "Delete" at bounding box center [818, 445] width 46 height 25
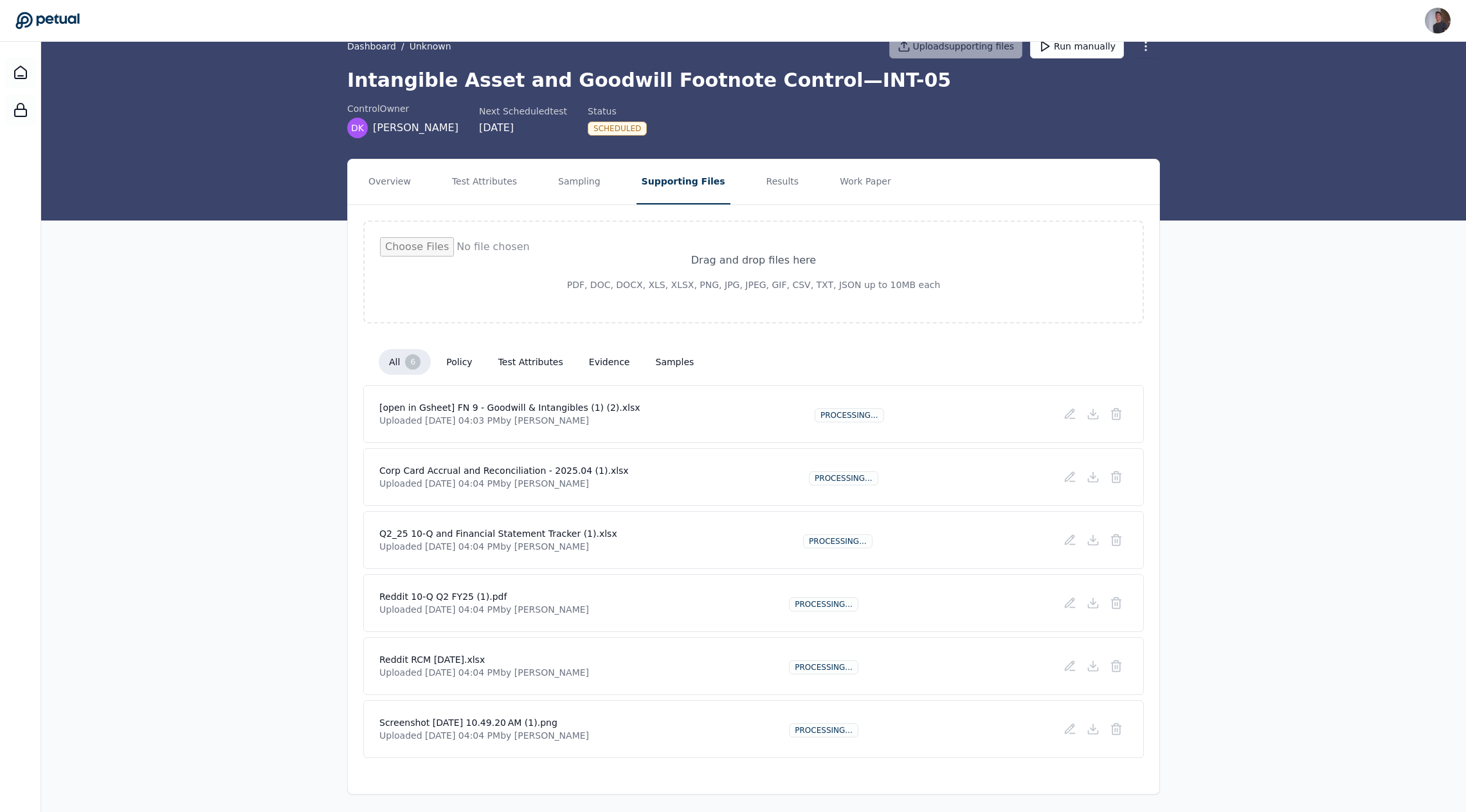
scroll to position [0, 0]
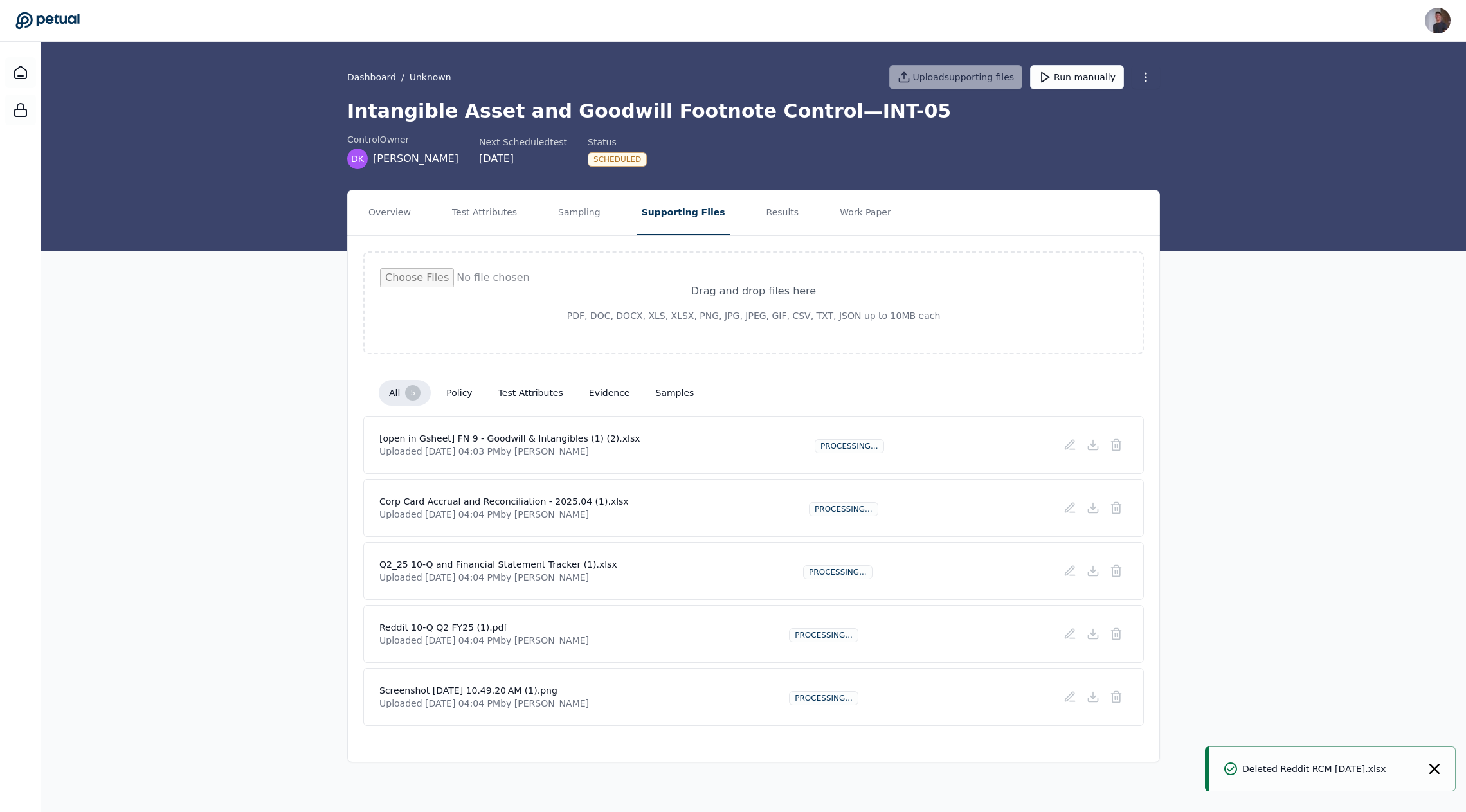
click at [291, 590] on div "Overview Test Attributes Sampling Supporting Files Results Work Paper Drag and …" at bounding box center [754, 476] width 1425 height 573
click at [1436, 764] on icon "Notifications (F8)" at bounding box center [1434, 768] width 10 height 10
click at [1315, 598] on div "Overview Test Attributes Sampling Supporting Files Results Work Paper Drag and …" at bounding box center [754, 476] width 1425 height 573
click at [25, 64] on div at bounding box center [20, 72] width 31 height 31
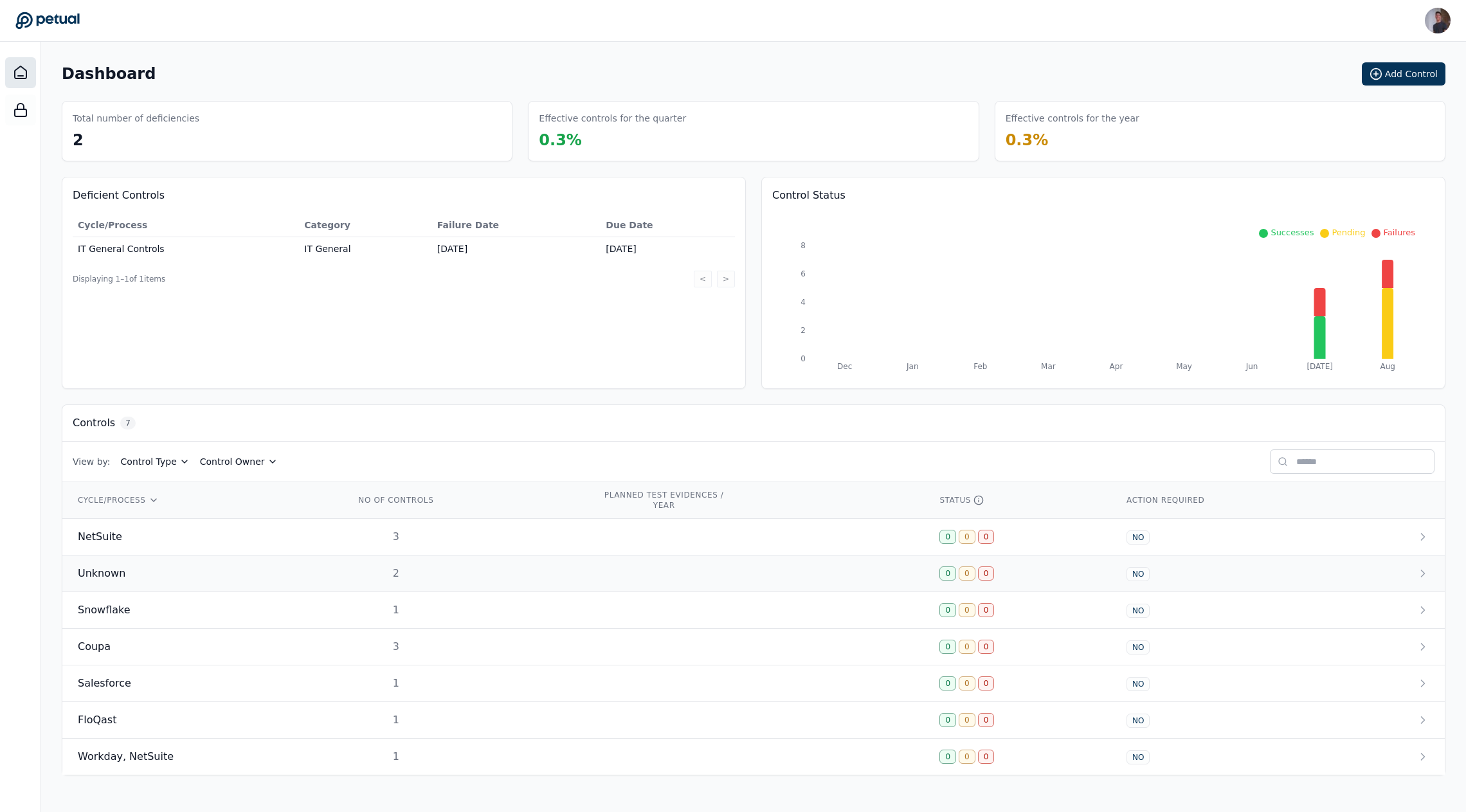
click at [132, 566] on div "Unknown" at bounding box center [201, 573] width 246 height 15
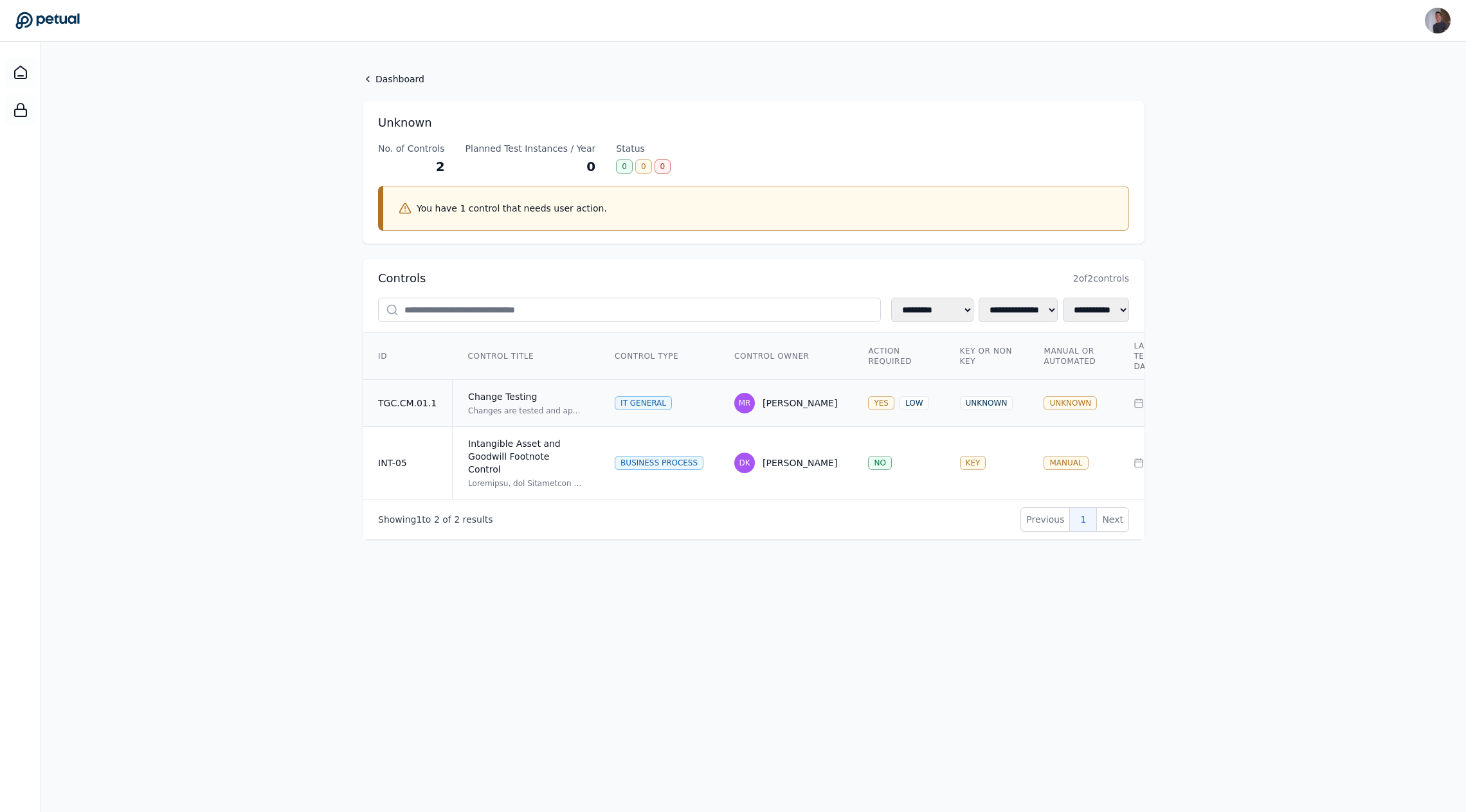
click at [440, 406] on td "TGC.CM.01.1" at bounding box center [407, 403] width 90 height 47
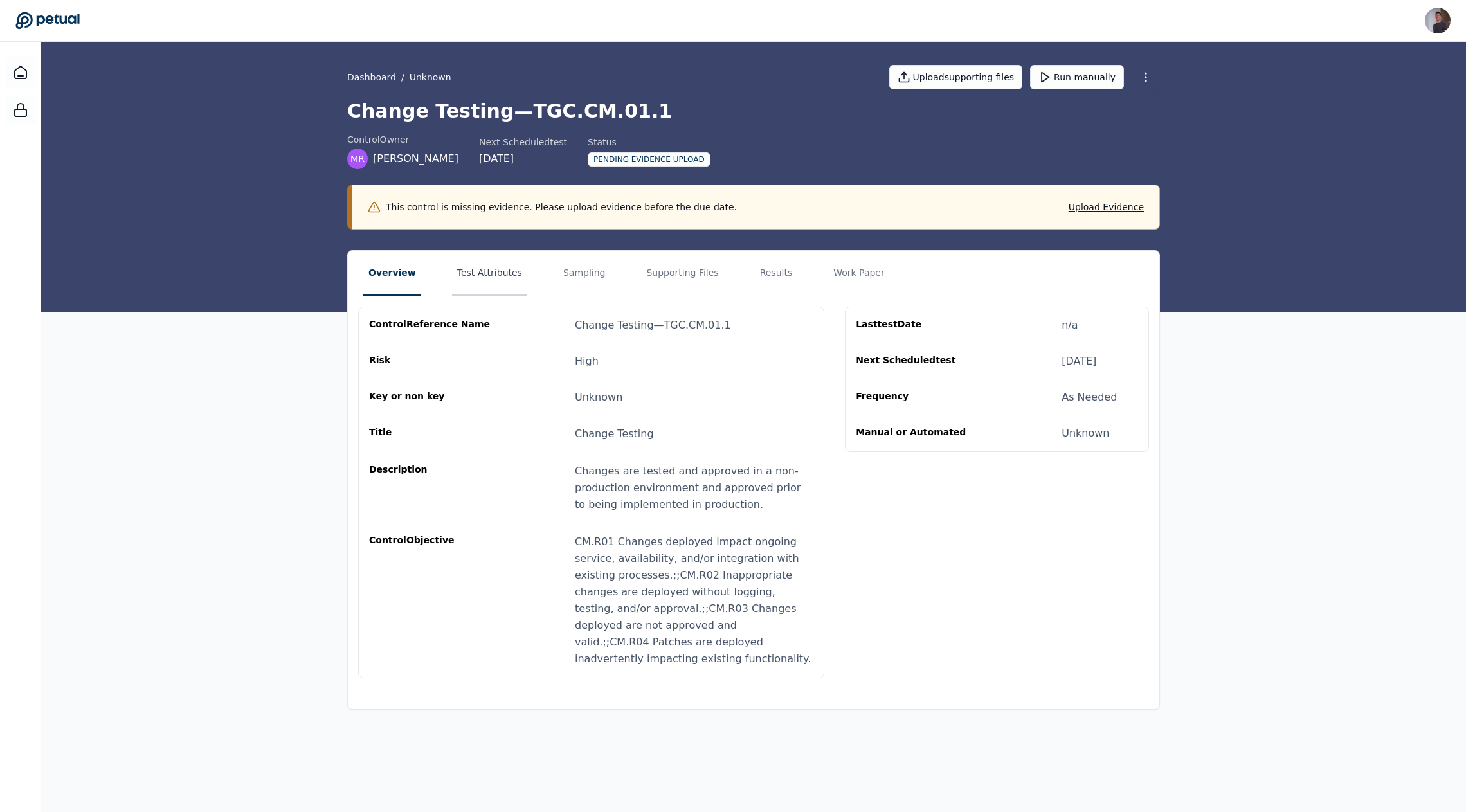
click at [512, 293] on button "Test Attributes" at bounding box center [490, 273] width 75 height 45
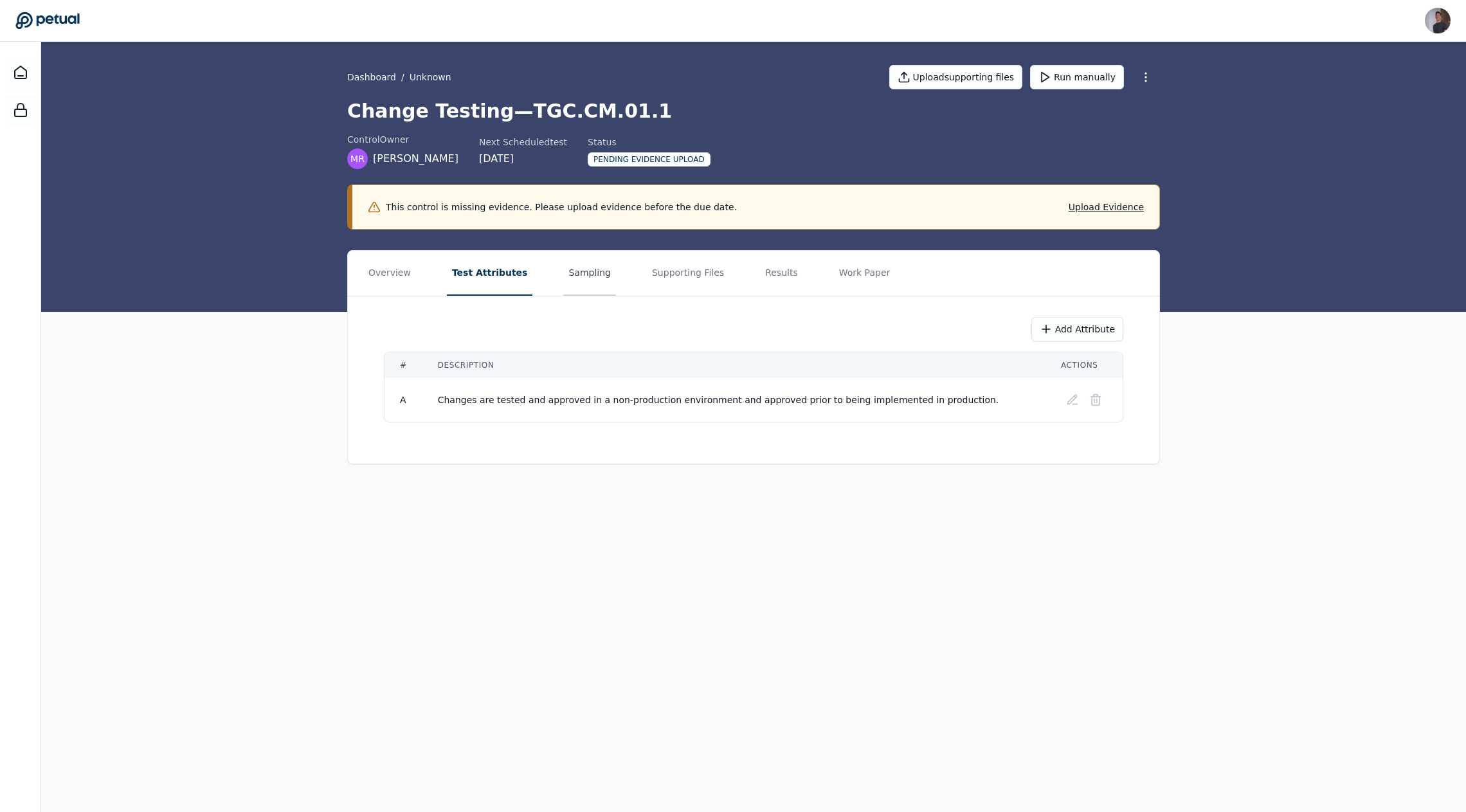
click at [567, 271] on button "Sampling" at bounding box center [589, 273] width 53 height 45
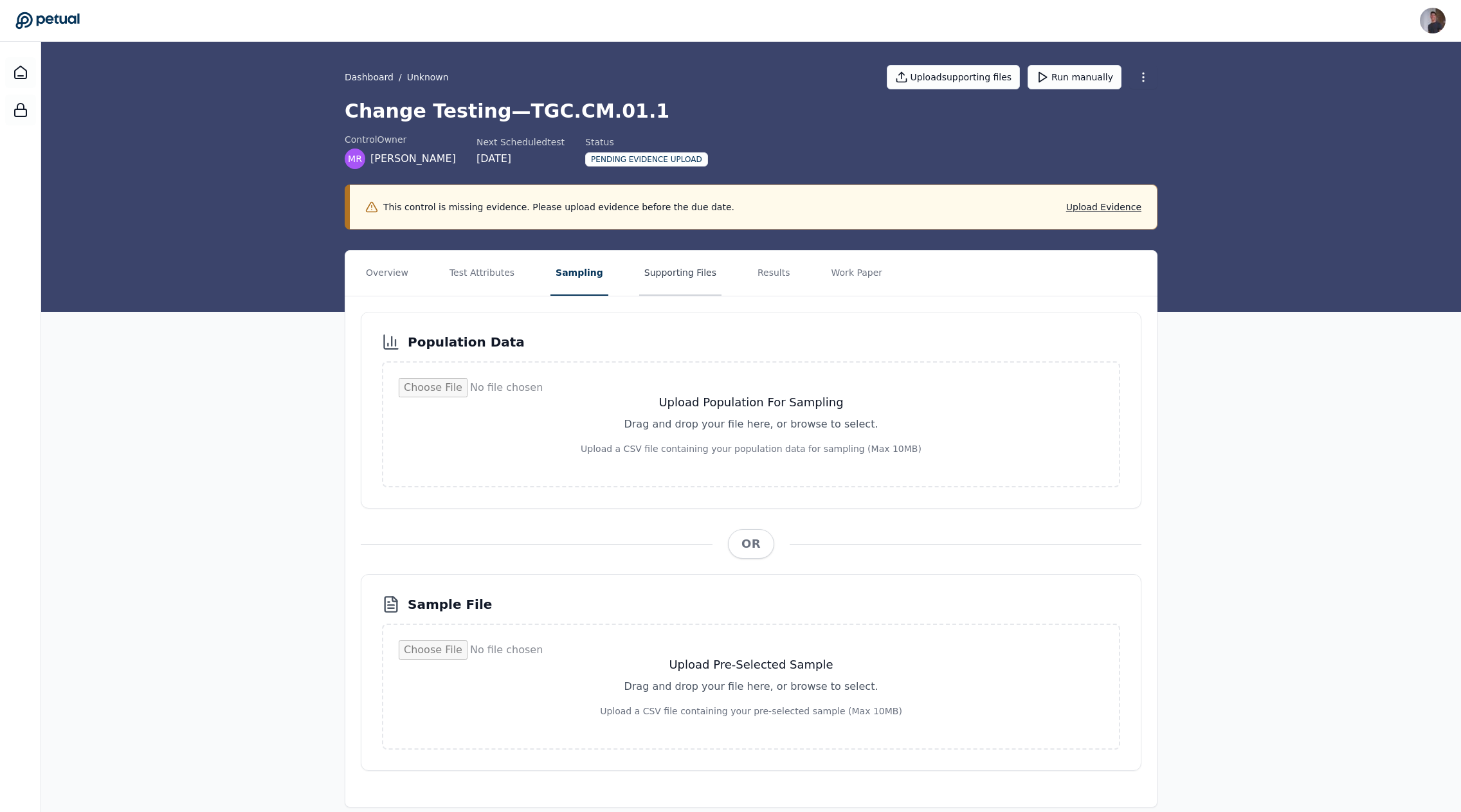
click at [652, 271] on button "Supporting Files" at bounding box center [680, 273] width 82 height 45
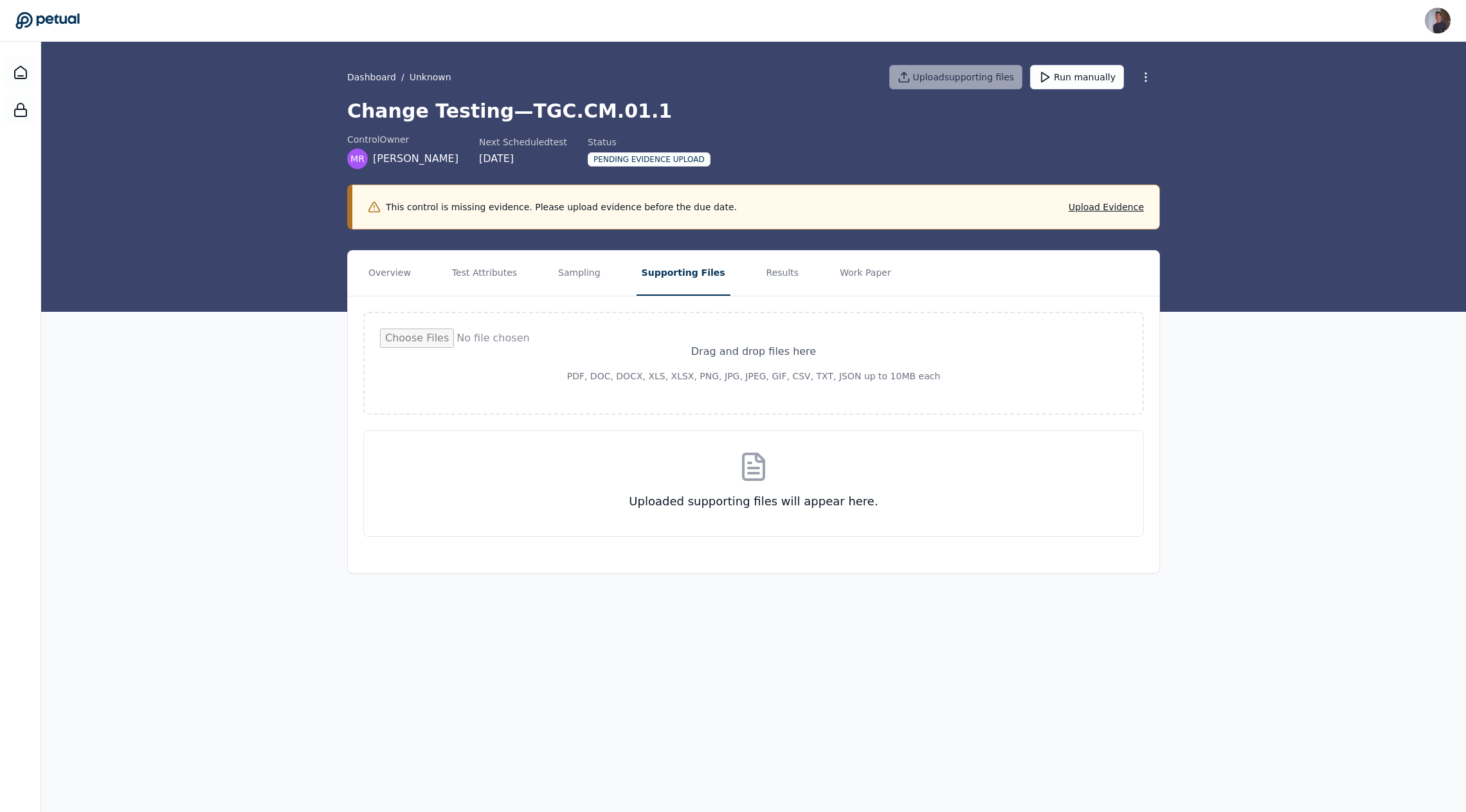
click at [706, 275] on button "Supporting Files" at bounding box center [684, 273] width 94 height 45
click at [623, 278] on nav "Overview Test Attributes Sampling Supporting Files Results Work Paper" at bounding box center [753, 273] width 811 height 45
click at [604, 276] on nav "Overview Test Attributes Sampling Supporting Files Results Work Paper" at bounding box center [753, 273] width 811 height 45
click at [593, 276] on button "Sampling" at bounding box center [580, 273] width 53 height 45
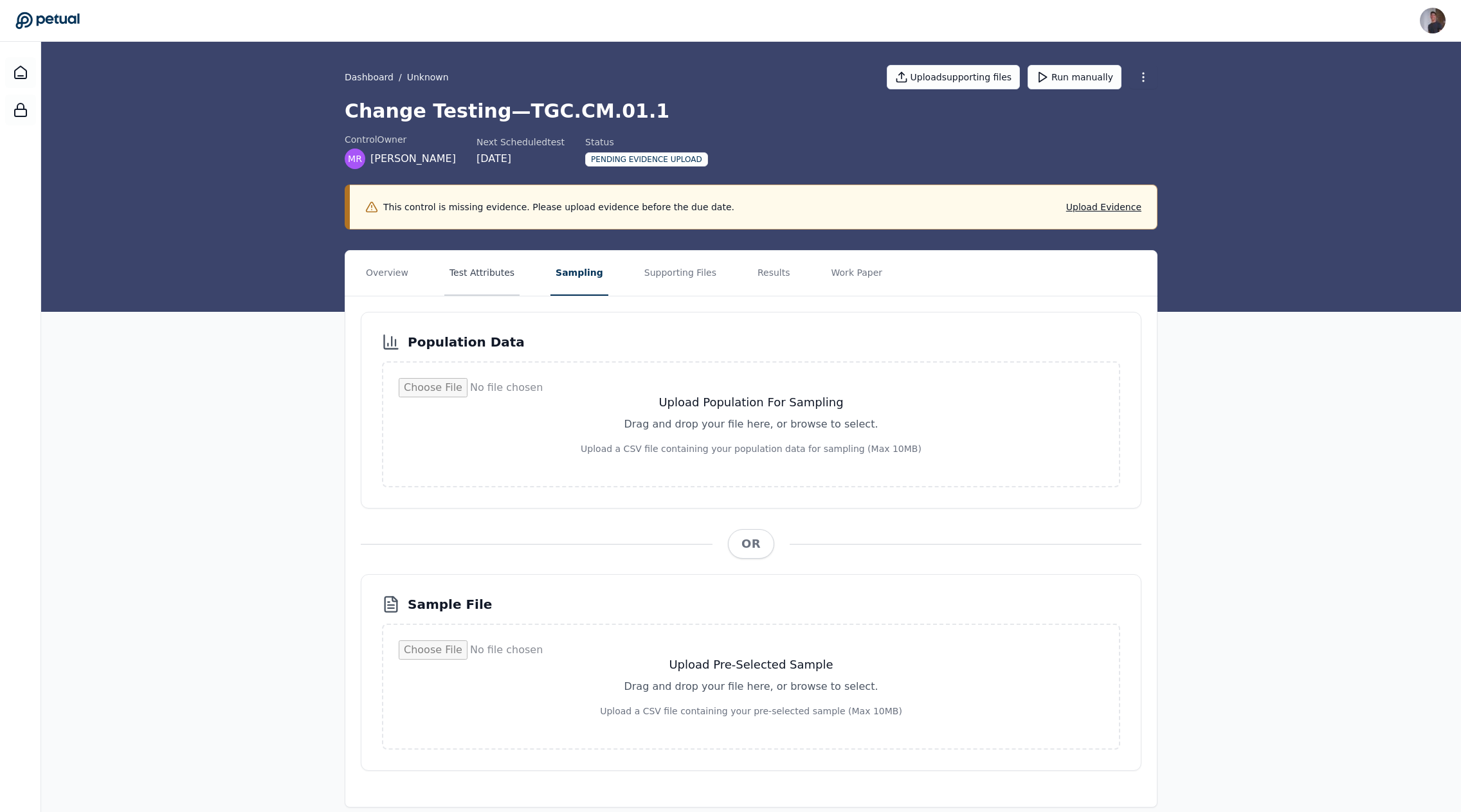
click at [496, 272] on button "Test Attributes" at bounding box center [482, 273] width 75 height 45
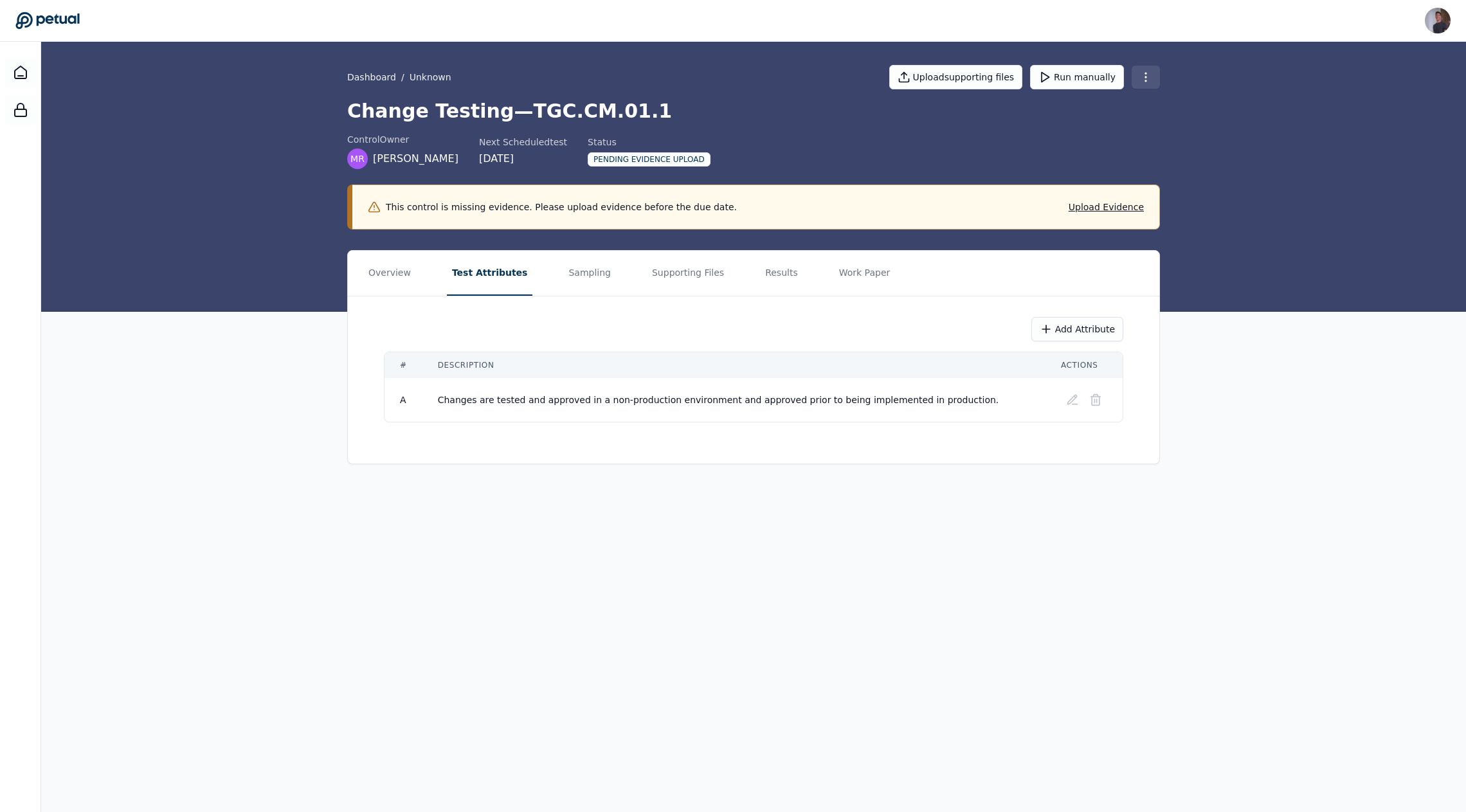
click at [1155, 74] on html "Andrew Li andrew@petual.ai Sign out Dashboard / Unknown Upload supporting files…" at bounding box center [733, 406] width 1466 height 812
click at [921, 142] on html "Andrew Li andrew@petual.ai Sign out Dashboard / Unknown Upload supporting files…" at bounding box center [733, 406] width 1466 height 812
click at [404, 283] on button "Overview" at bounding box center [389, 273] width 53 height 45
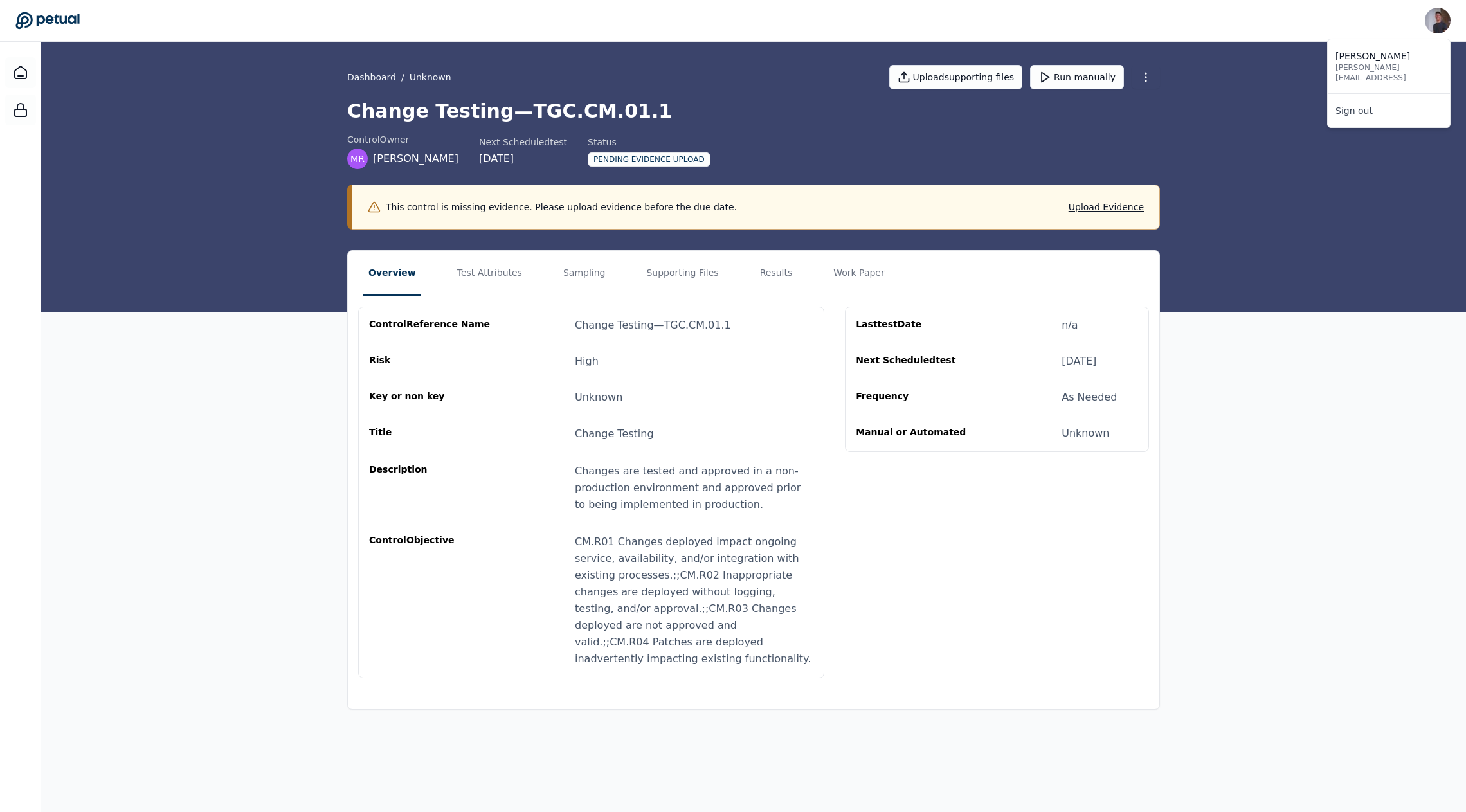
click at [1433, 22] on img at bounding box center [1438, 21] width 25 height 25
click at [549, 455] on div "control Reference Name Change Testing — TGC.CM.01.1 Risk High Key or non key Un…" at bounding box center [592, 492] width 444 height 349
click at [497, 256] on button "Test Attributes" at bounding box center [490, 273] width 75 height 45
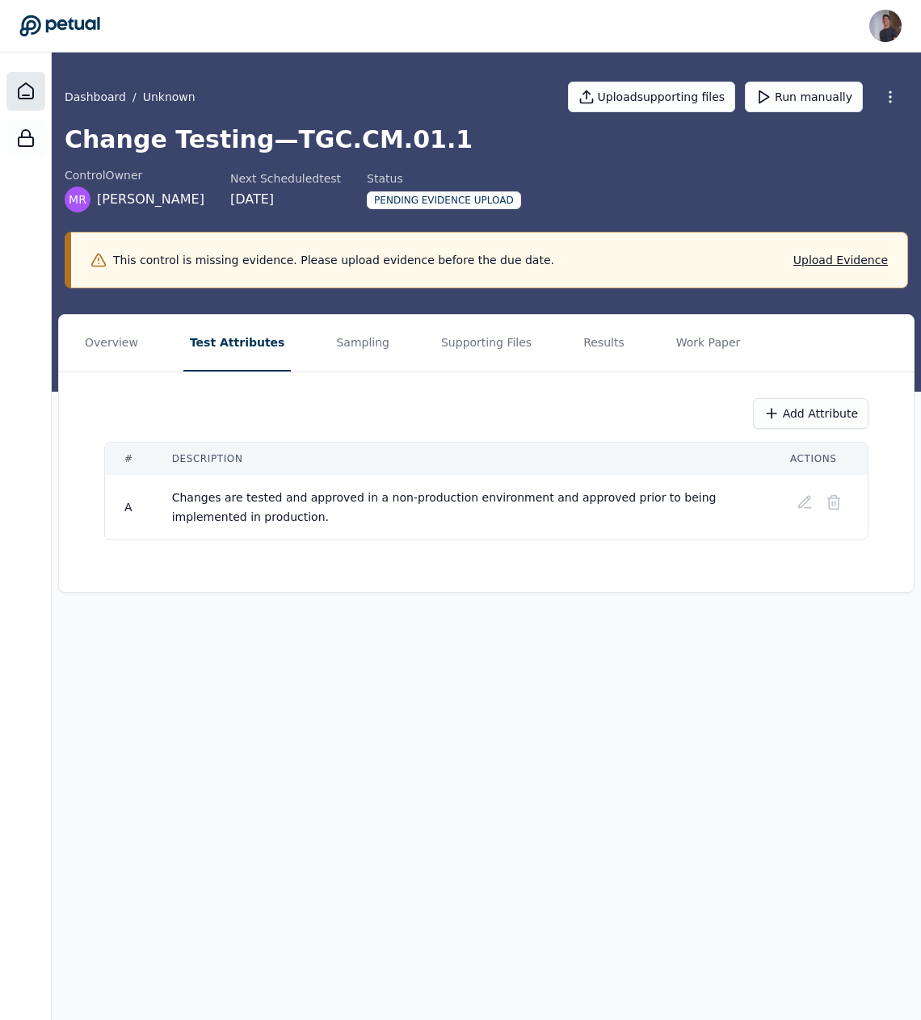
click at [24, 85] on icon at bounding box center [25, 91] width 19 height 19
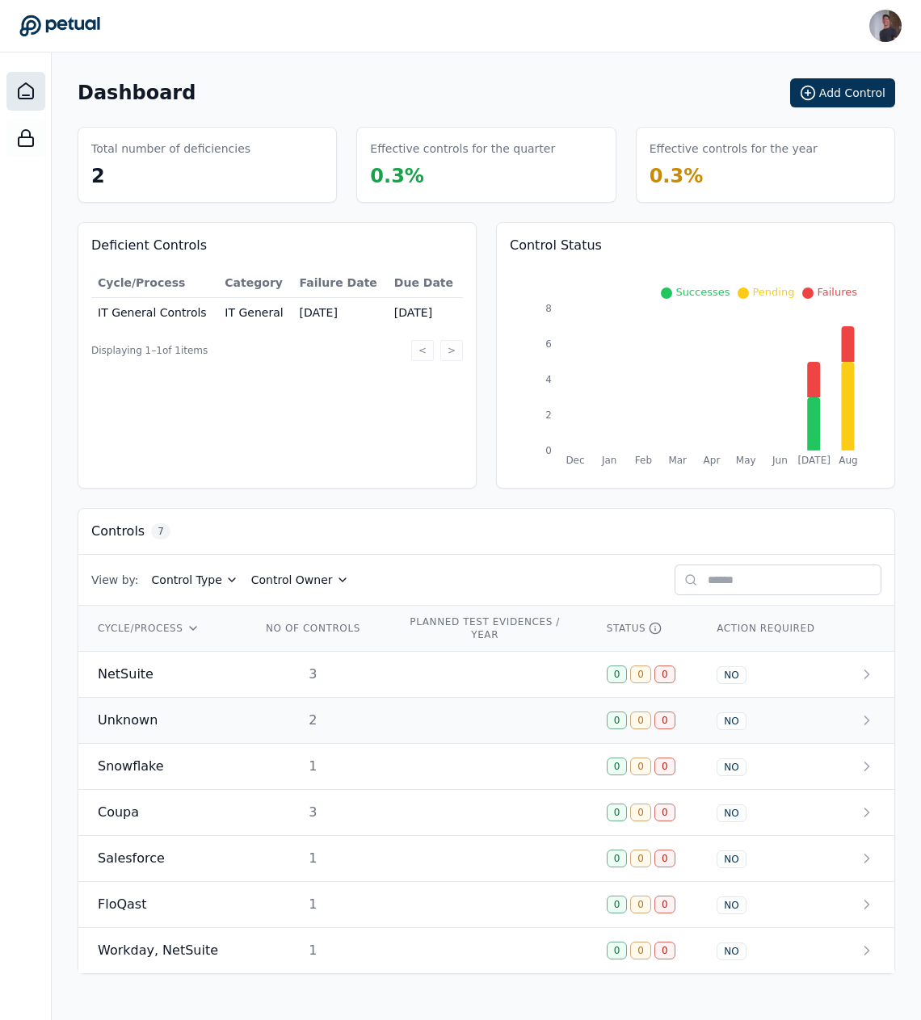
click at [172, 724] on div "Unknown" at bounding box center [160, 720] width 124 height 19
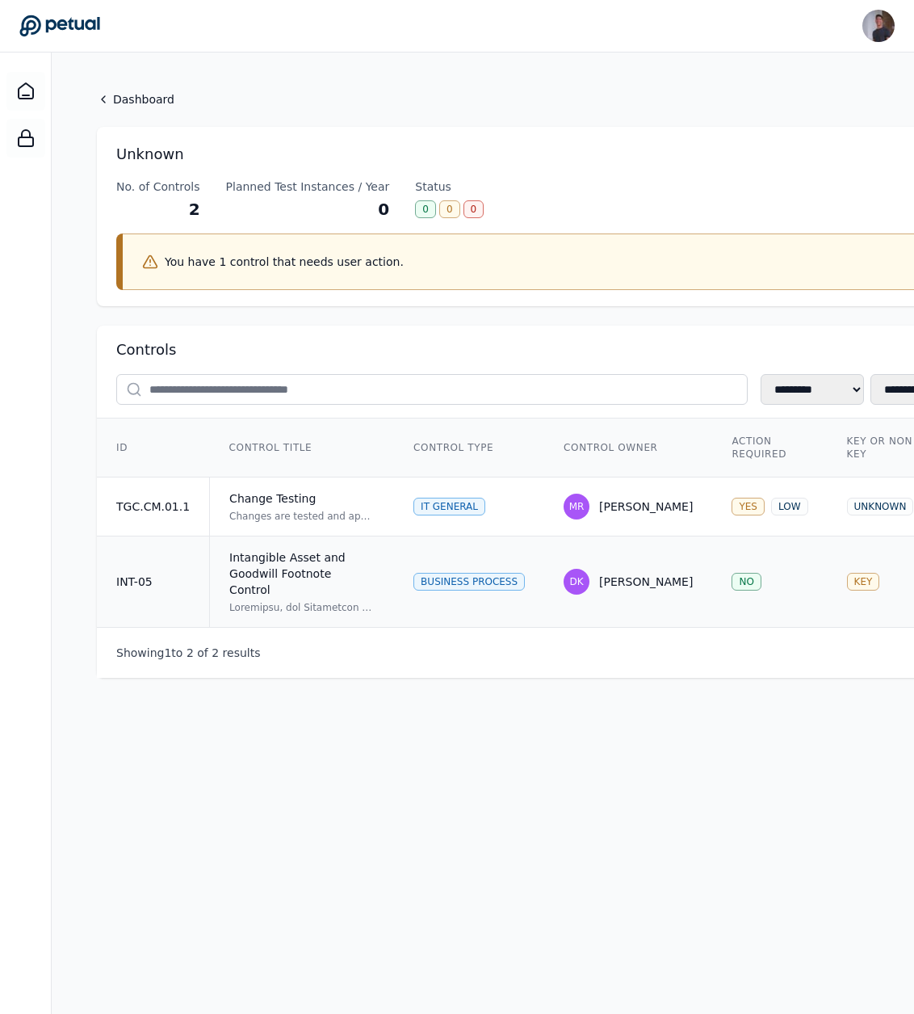
click at [177, 551] on td "INT-05" at bounding box center [153, 581] width 113 height 91
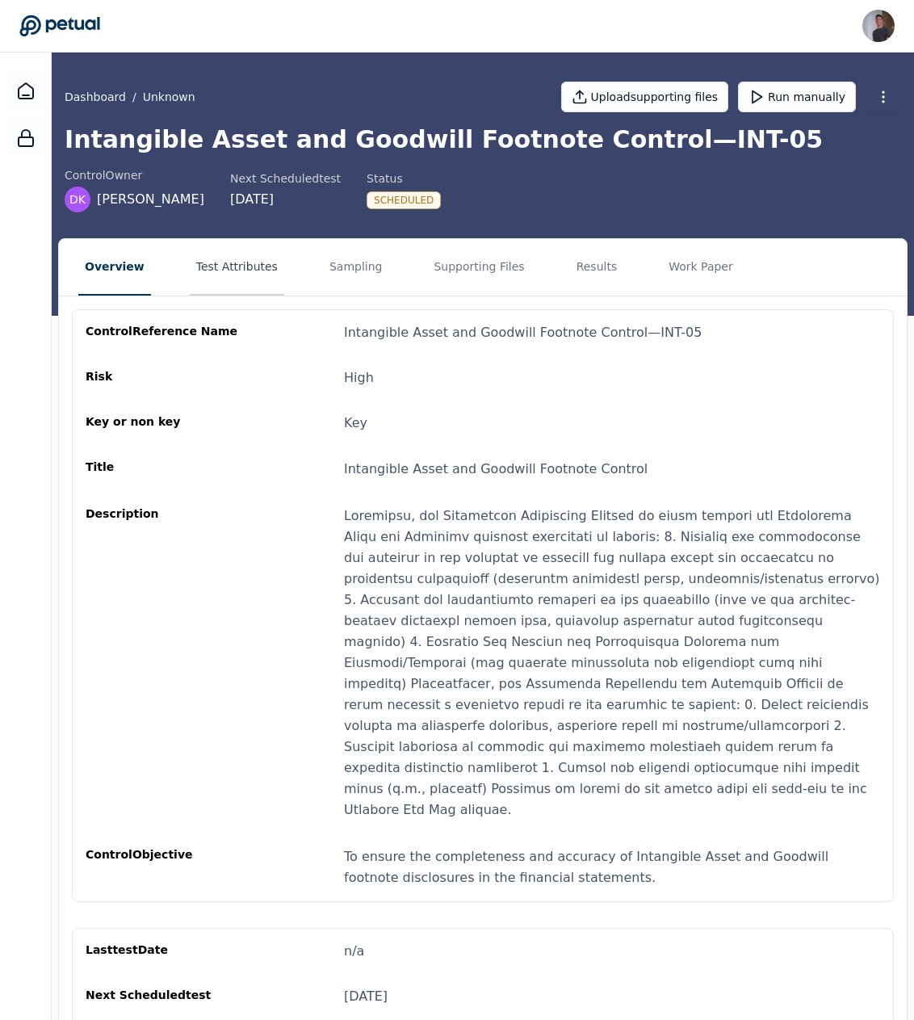
click at [190, 282] on button "Test Attributes" at bounding box center [237, 267] width 94 height 57
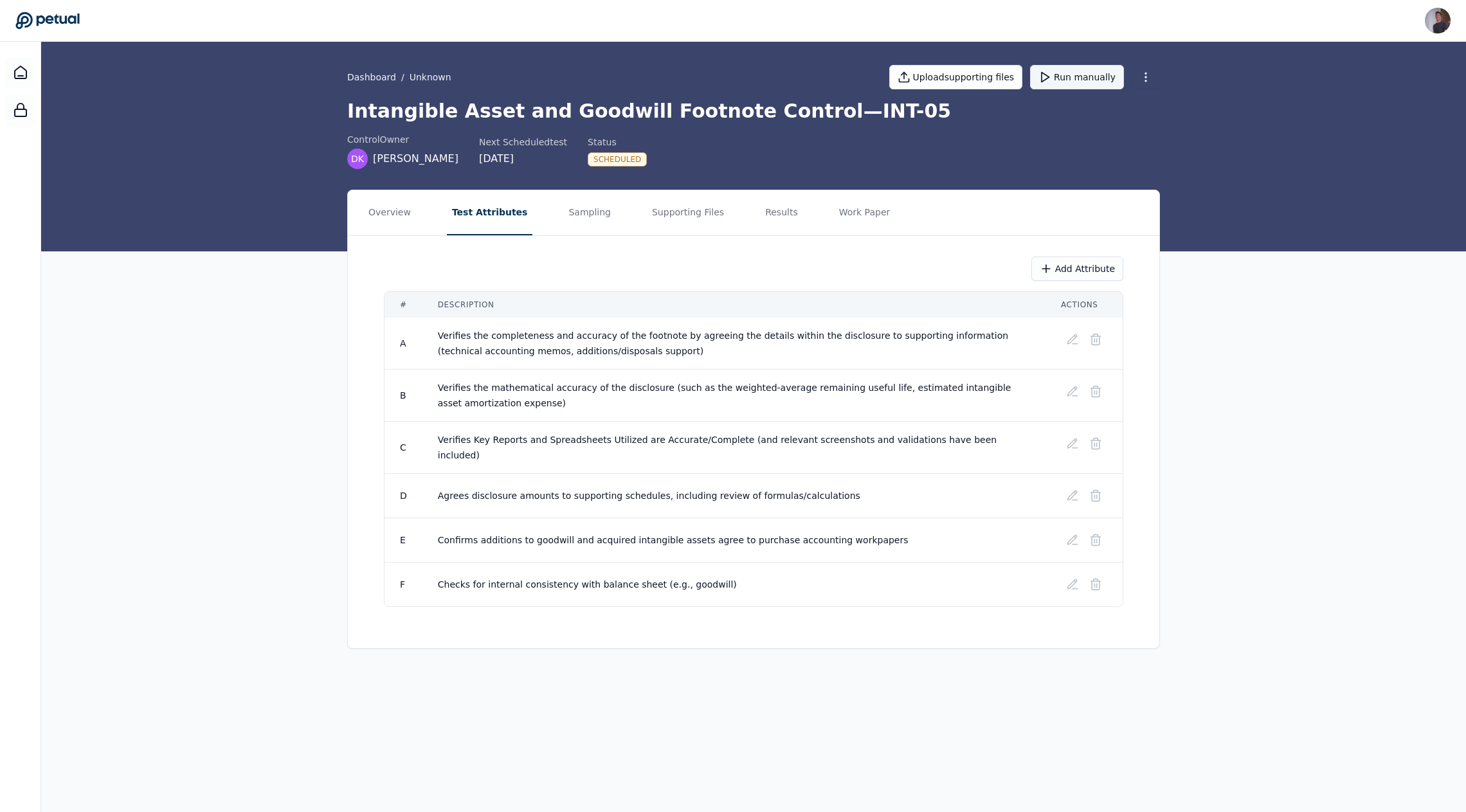
click at [1095, 70] on button "Run manually" at bounding box center [1077, 77] width 94 height 25
click at [276, 483] on div "Overview Test Attributes Sampling Supporting Files Results Work Paper Add Attri…" at bounding box center [754, 419] width 1425 height 459
click at [1438, 23] on img at bounding box center [1438, 21] width 25 height 25
click at [1367, 105] on link "Sign out" at bounding box center [1389, 110] width 122 height 23
